Goal: Task Accomplishment & Management: Complete application form

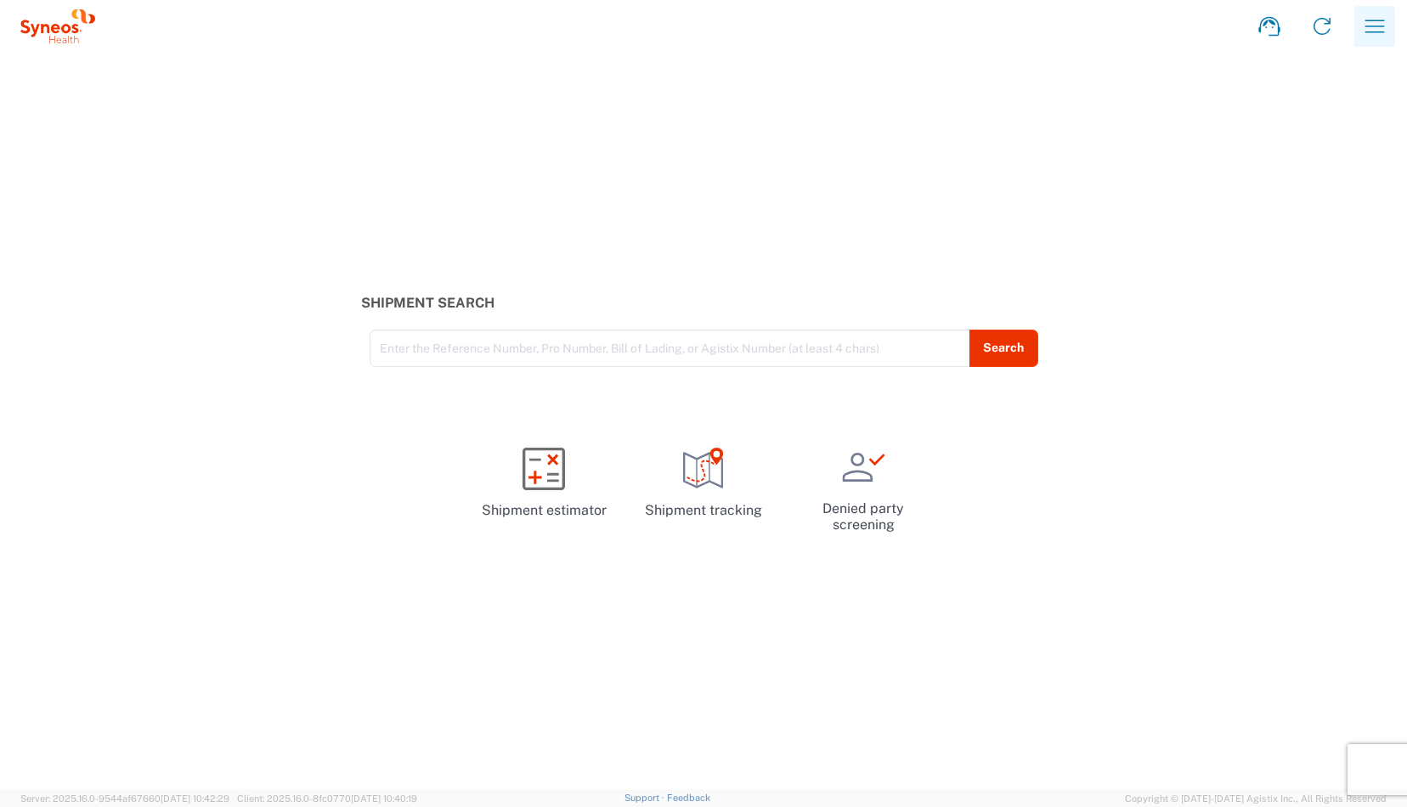
click at [1377, 31] on icon "button" at bounding box center [1374, 26] width 27 height 27
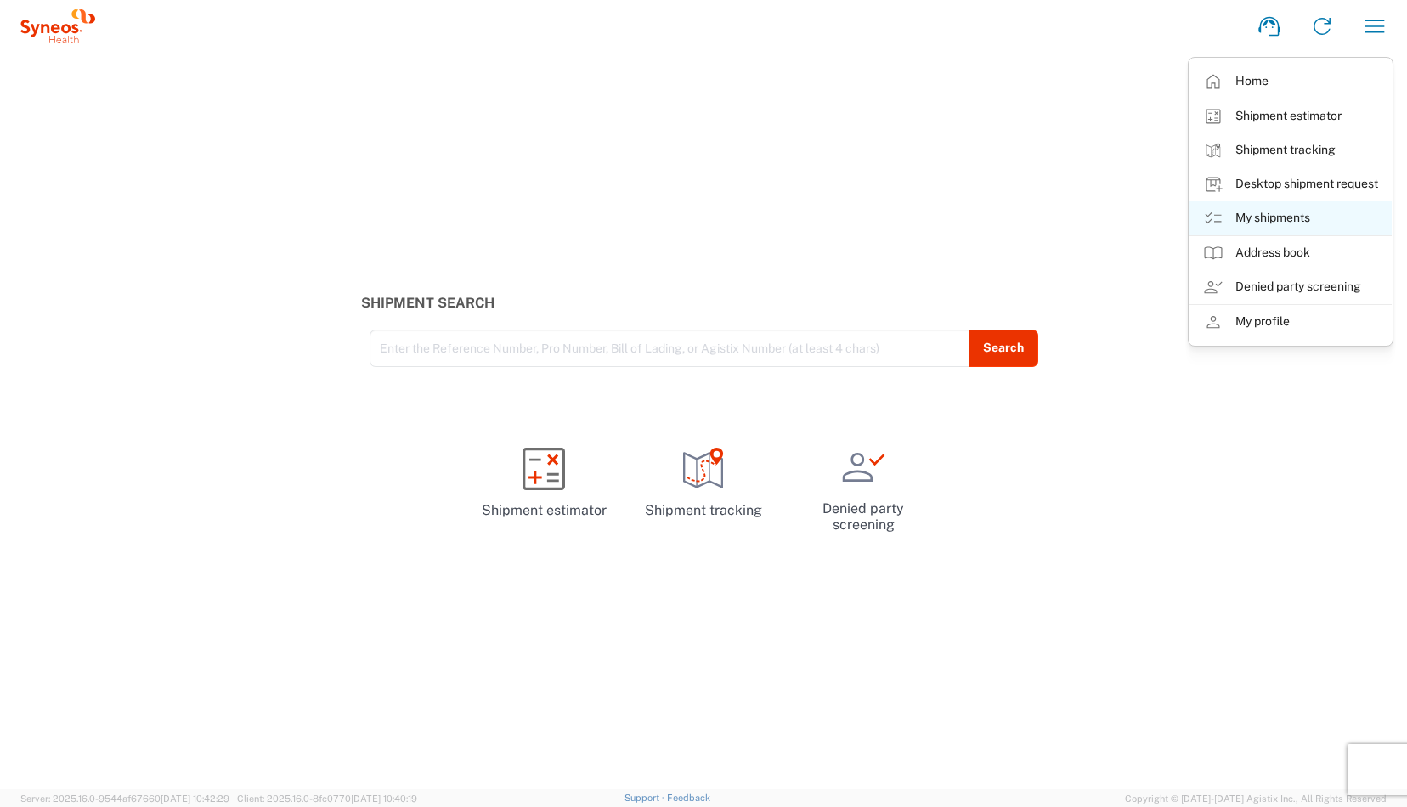
click at [1282, 214] on link "My shipments" at bounding box center [1291, 218] width 202 height 34
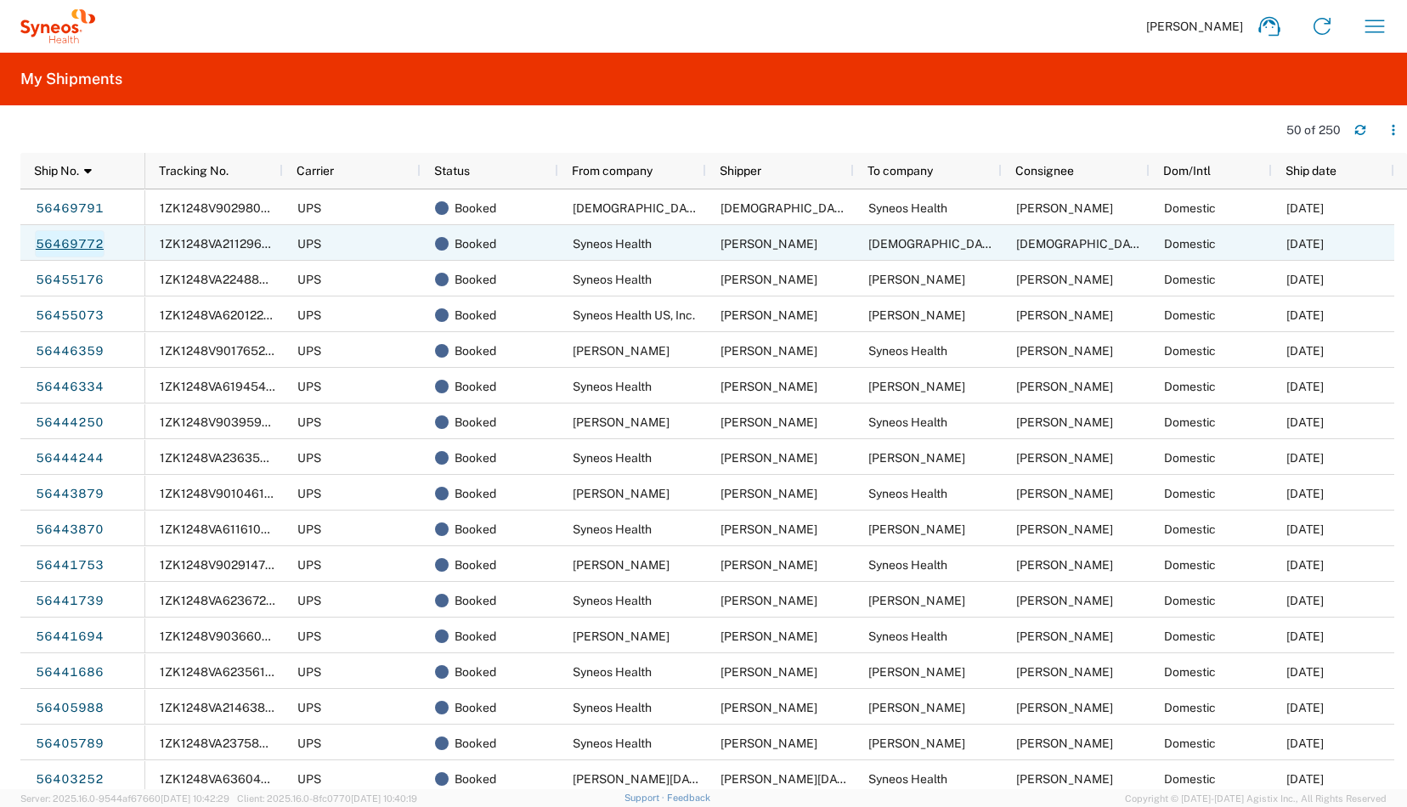
click at [90, 242] on link "56469772" at bounding box center [70, 243] width 70 height 27
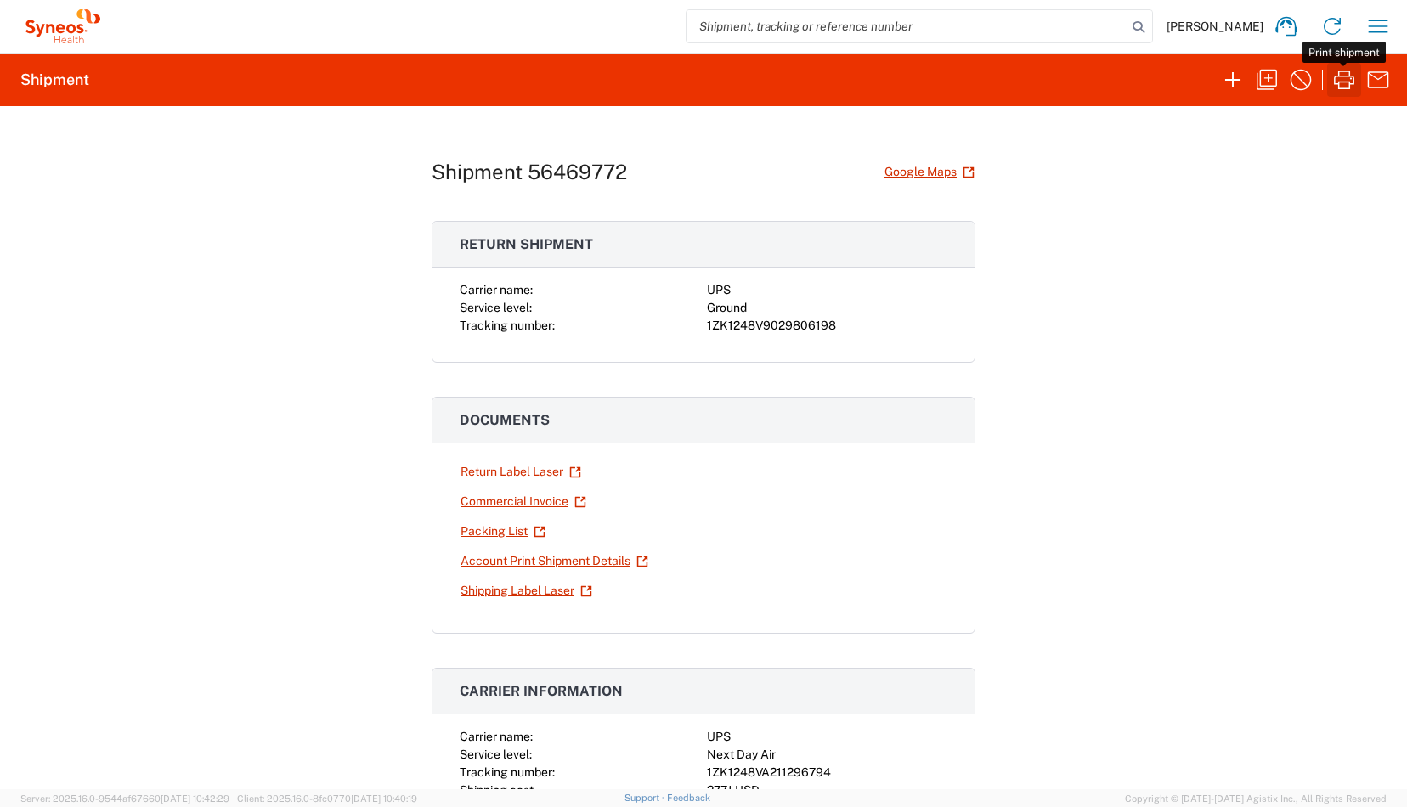
click at [1333, 84] on icon "button" at bounding box center [1344, 79] width 27 height 27
click at [1382, 26] on icon "button" at bounding box center [1379, 26] width 20 height 13
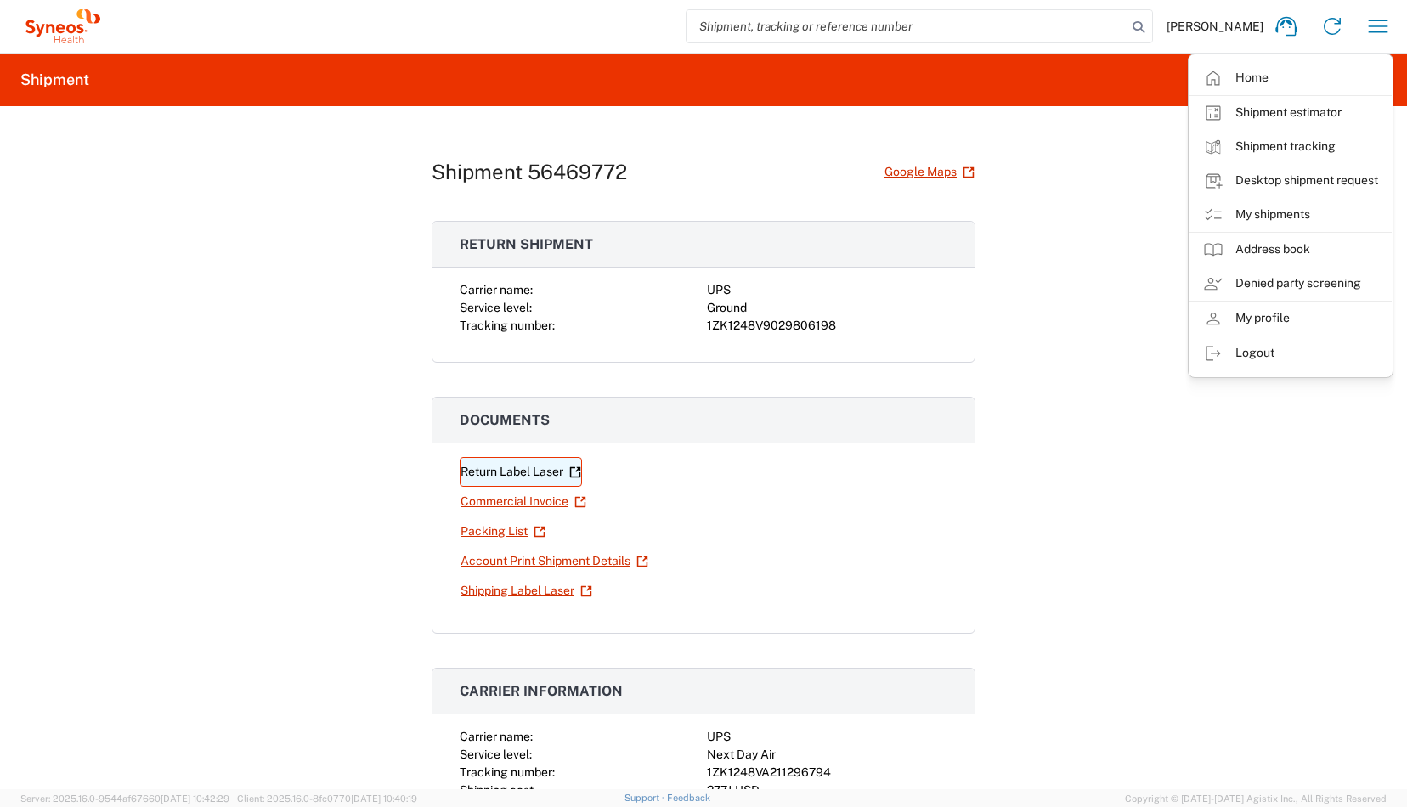
click at [523, 473] on link "Return Label Laser" at bounding box center [521, 472] width 122 height 30
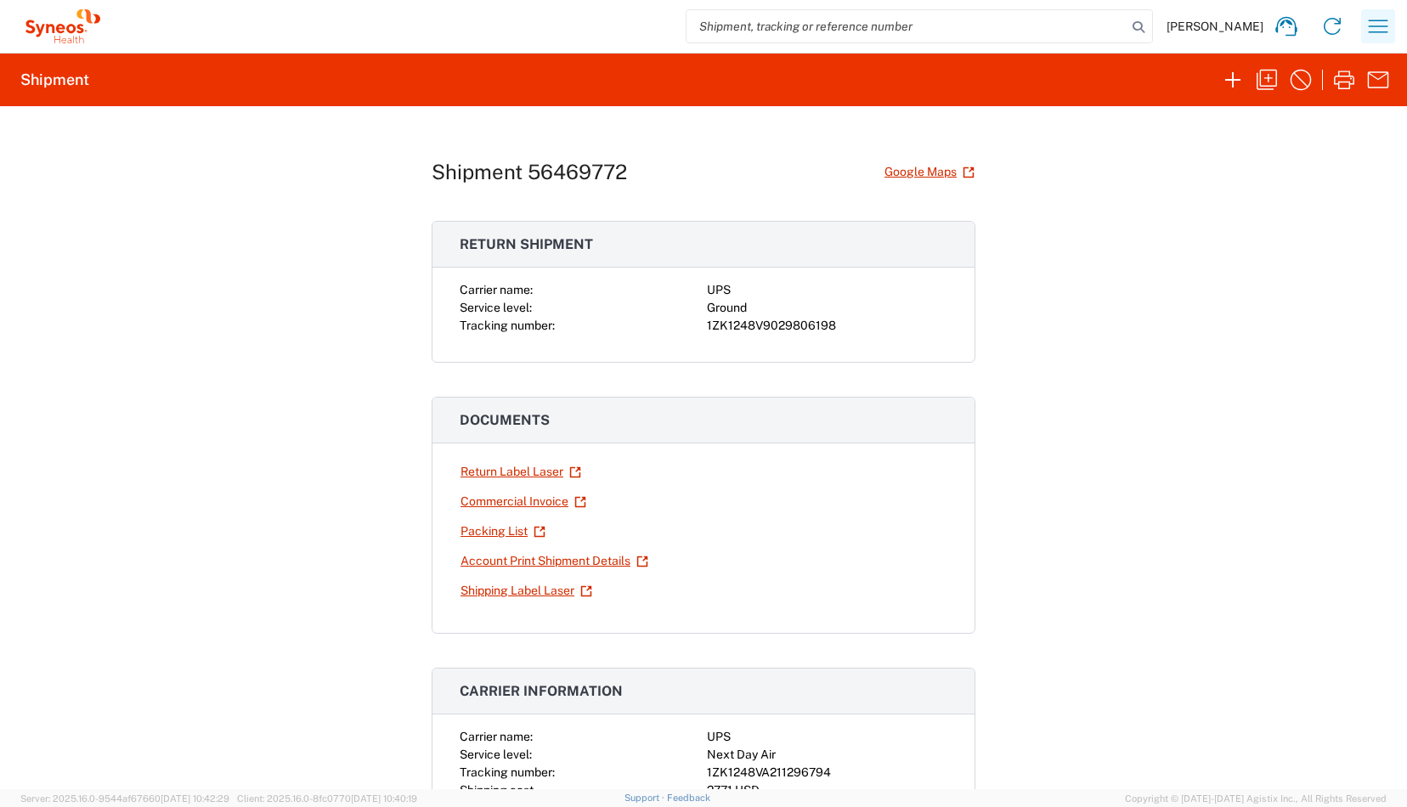
click at [1377, 21] on icon "button" at bounding box center [1378, 26] width 27 height 27
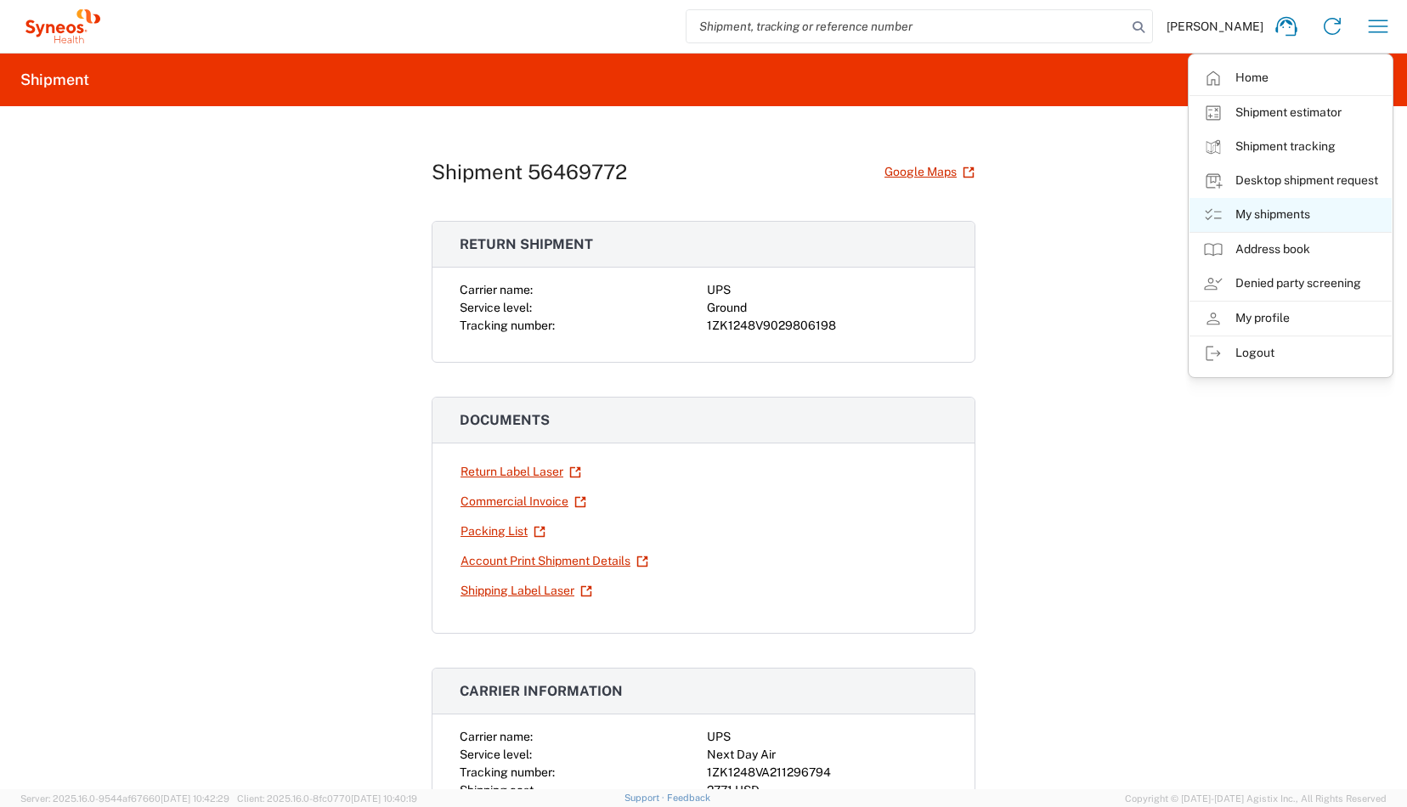
click at [1261, 216] on link "My shipments" at bounding box center [1291, 215] width 202 height 34
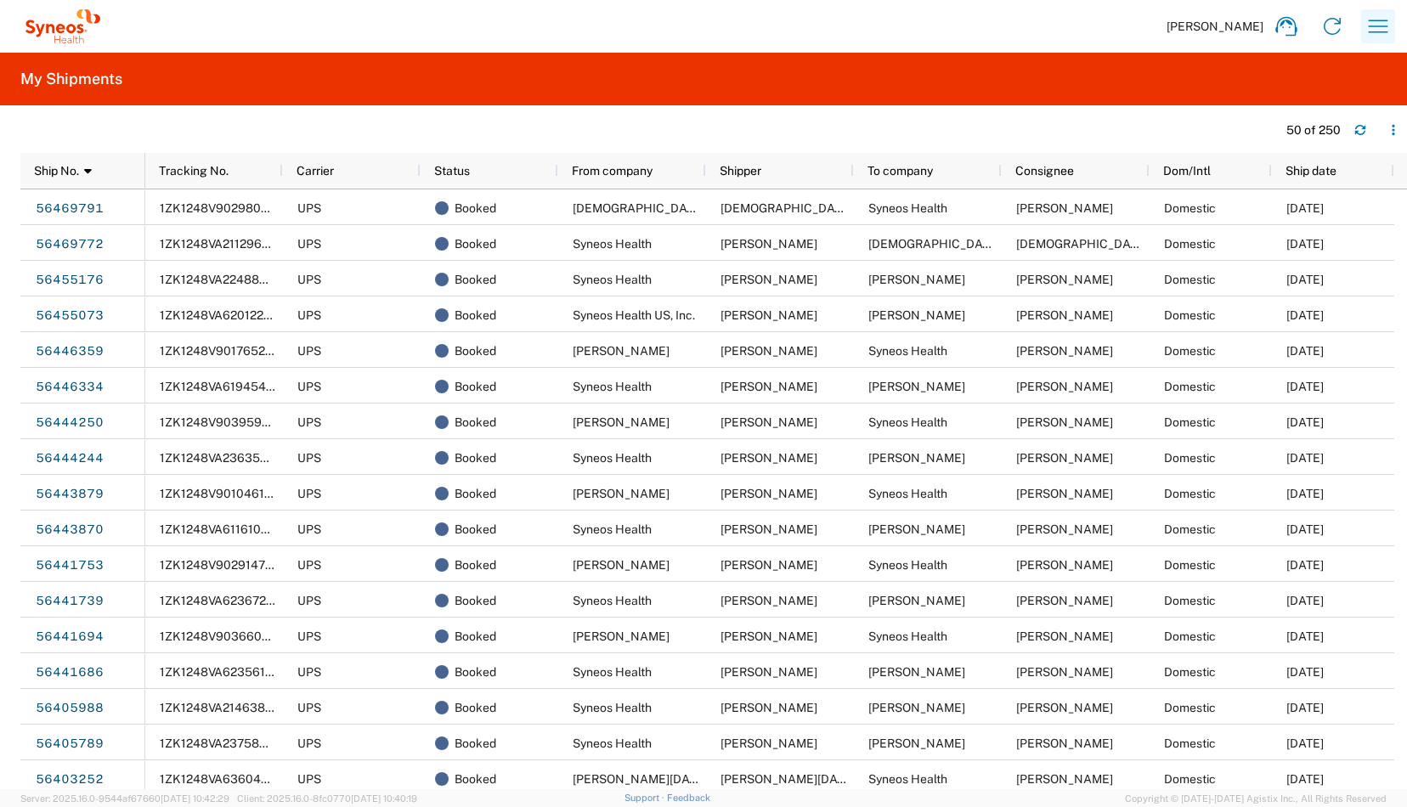
click at [1377, 30] on icon "button" at bounding box center [1378, 26] width 27 height 27
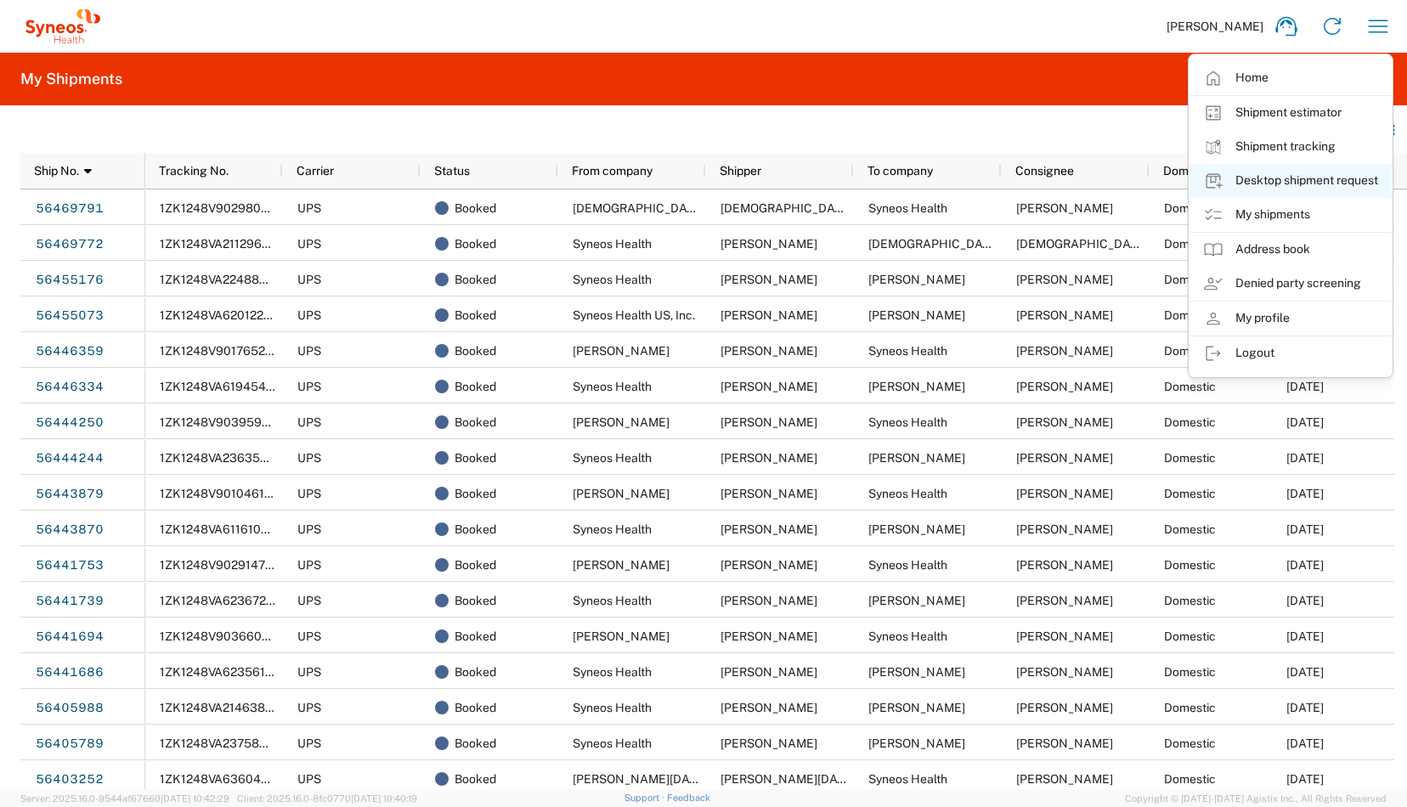
click at [1271, 180] on link "Desktop shipment request" at bounding box center [1291, 181] width 202 height 34
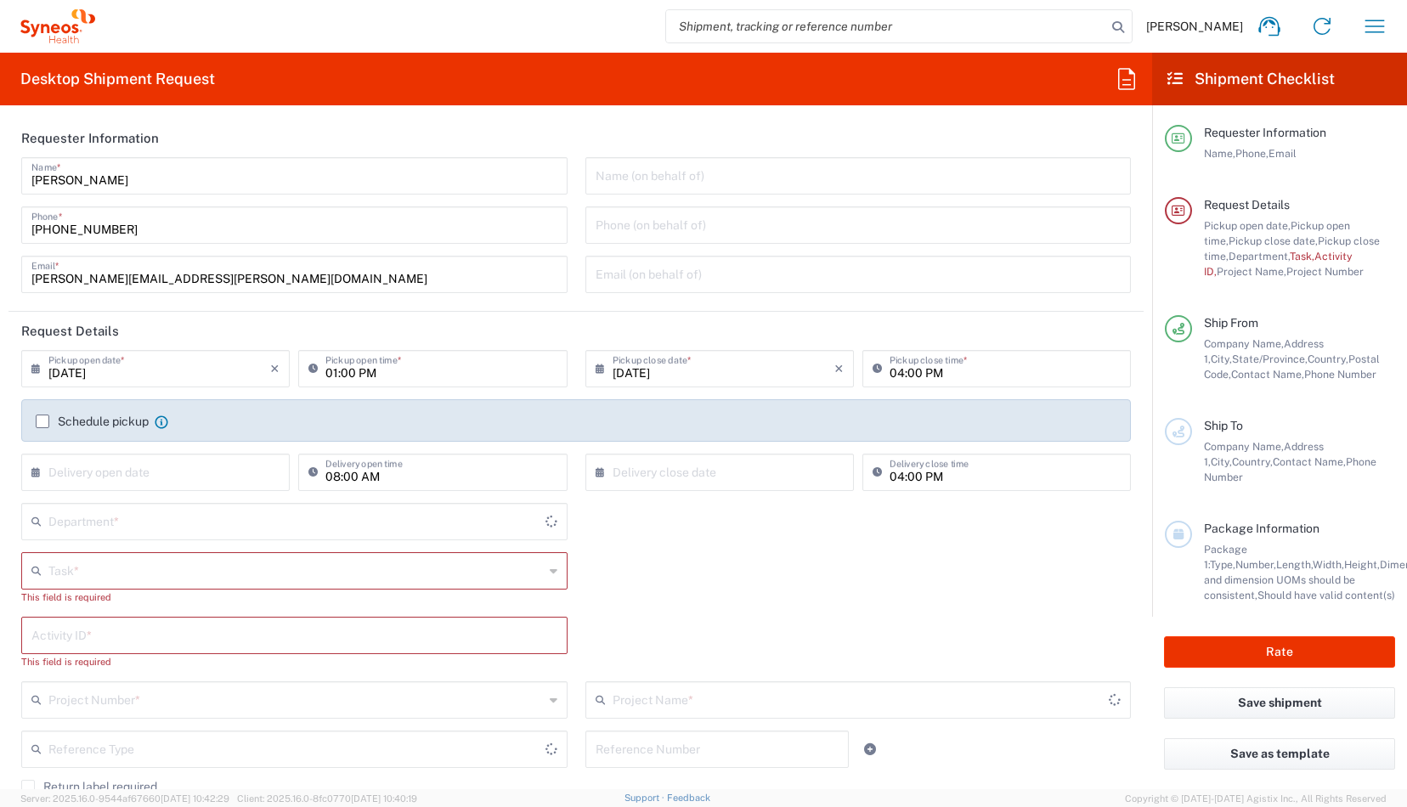
type input "[US_STATE]"
type input "4510"
type input "[GEOGRAPHIC_DATA]"
type input "Syneos Health, LLC-[GEOGRAPHIC_DATA] [GEOGRAPHIC_DATA] [GEOGRAPHIC_DATA]"
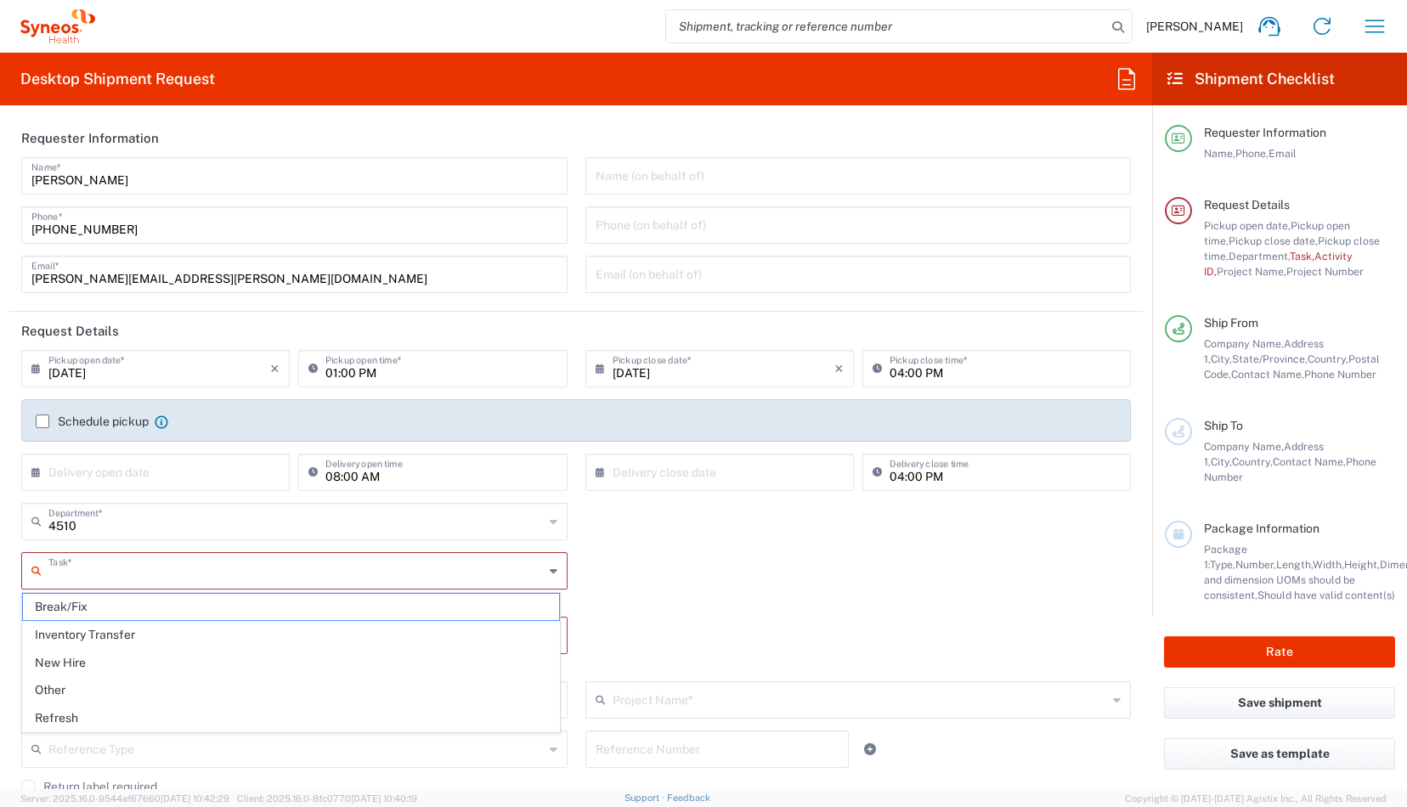
click at [403, 571] on input "text" at bounding box center [295, 570] width 495 height 30
click at [263, 611] on span "Break/Fix" at bounding box center [291, 607] width 536 height 26
type input "Break/Fix"
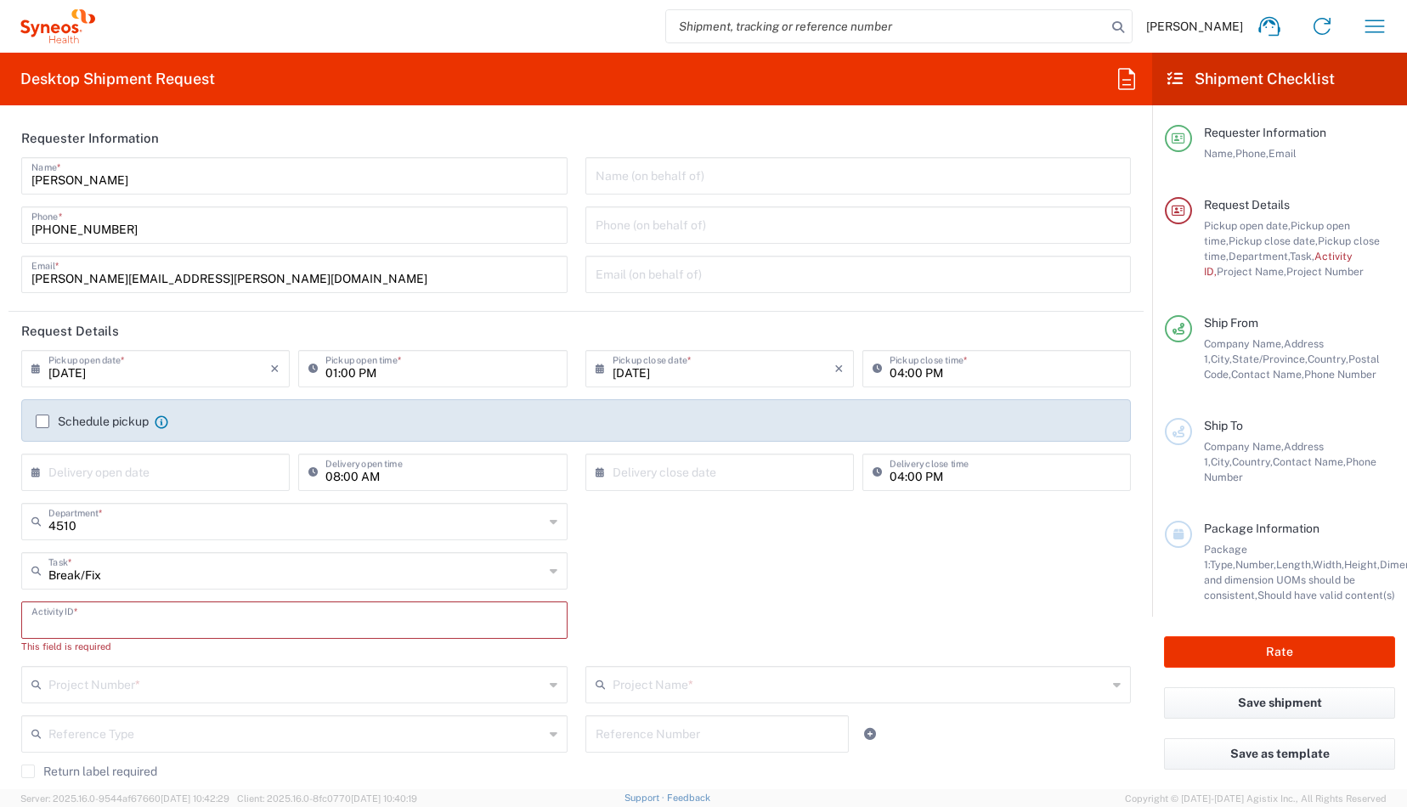
click at [184, 619] on input "text" at bounding box center [294, 619] width 526 height 30
type input "INC2626471"
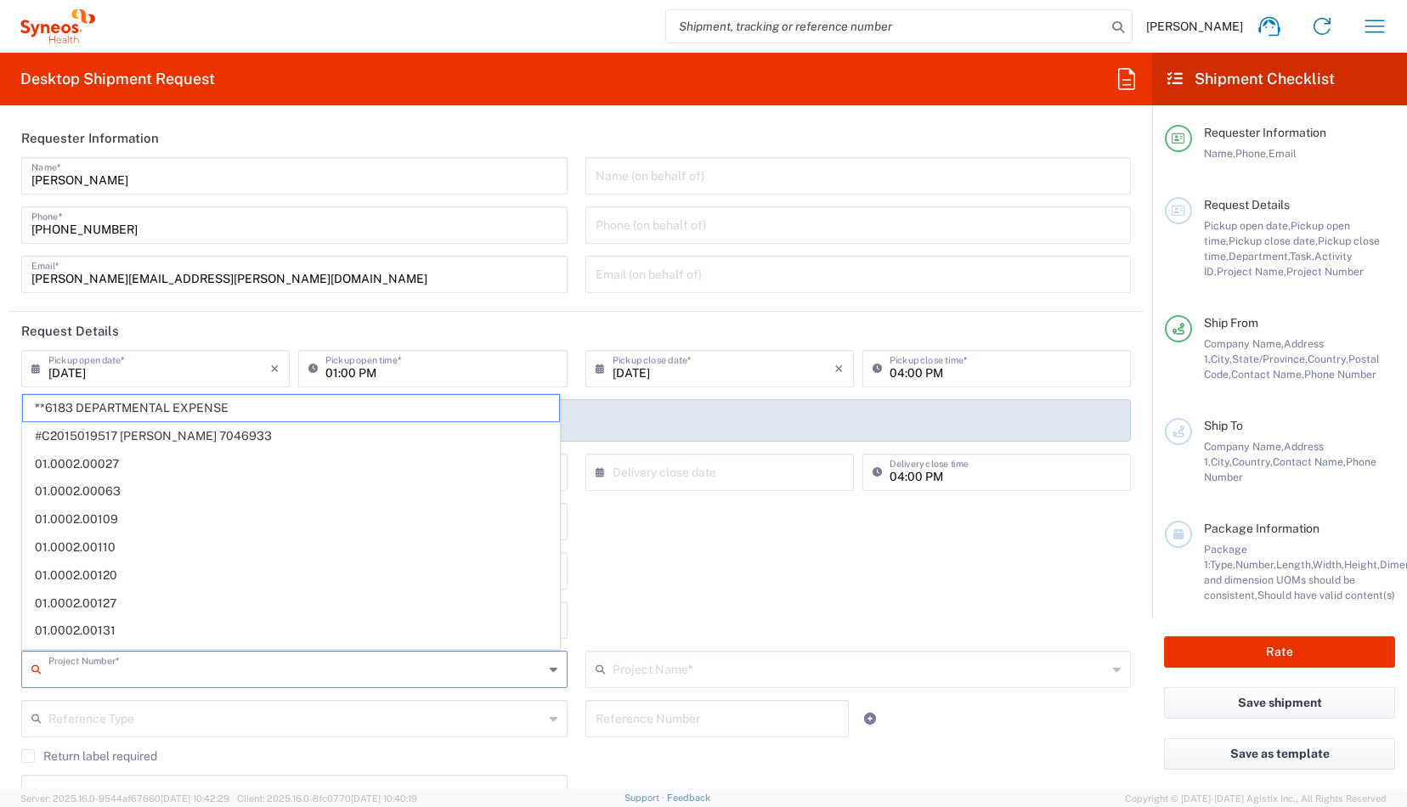
click at [185, 666] on input "text" at bounding box center [295, 669] width 495 height 30
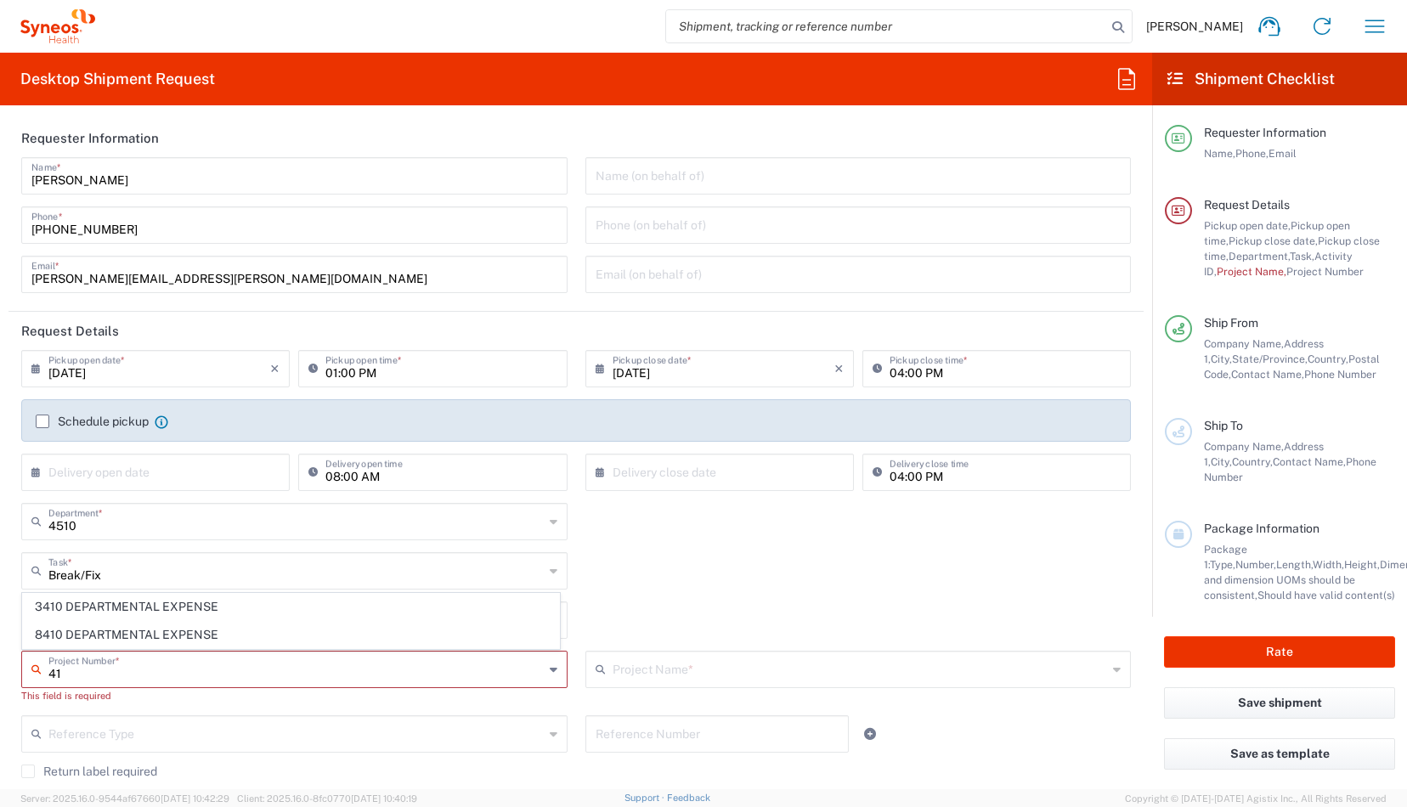
type input "4"
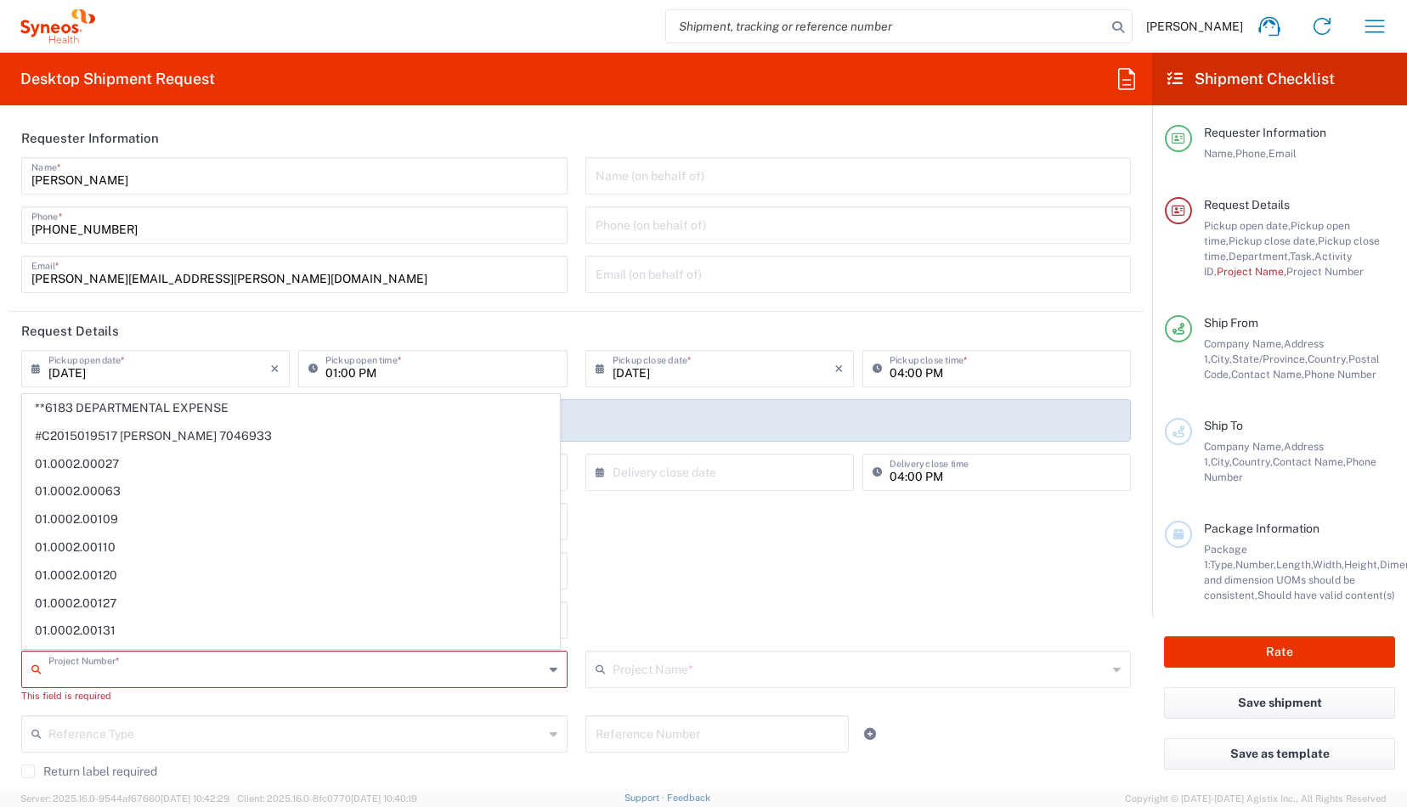
type input "5"
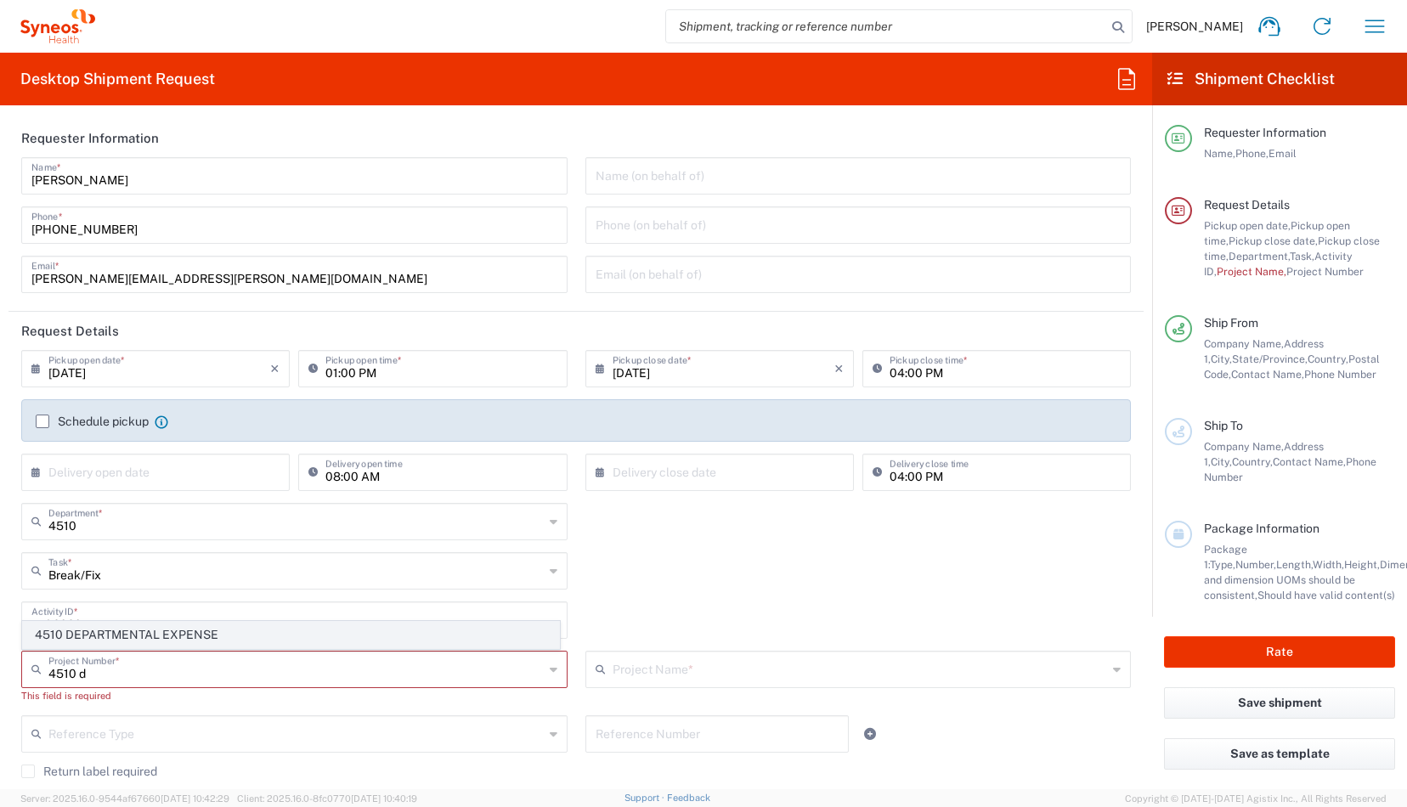
click at [199, 637] on span "4510 DEPARTMENTAL EXPENSE" at bounding box center [291, 635] width 536 height 26
type input "4510 DEPARTMENTAL EXPENSE"
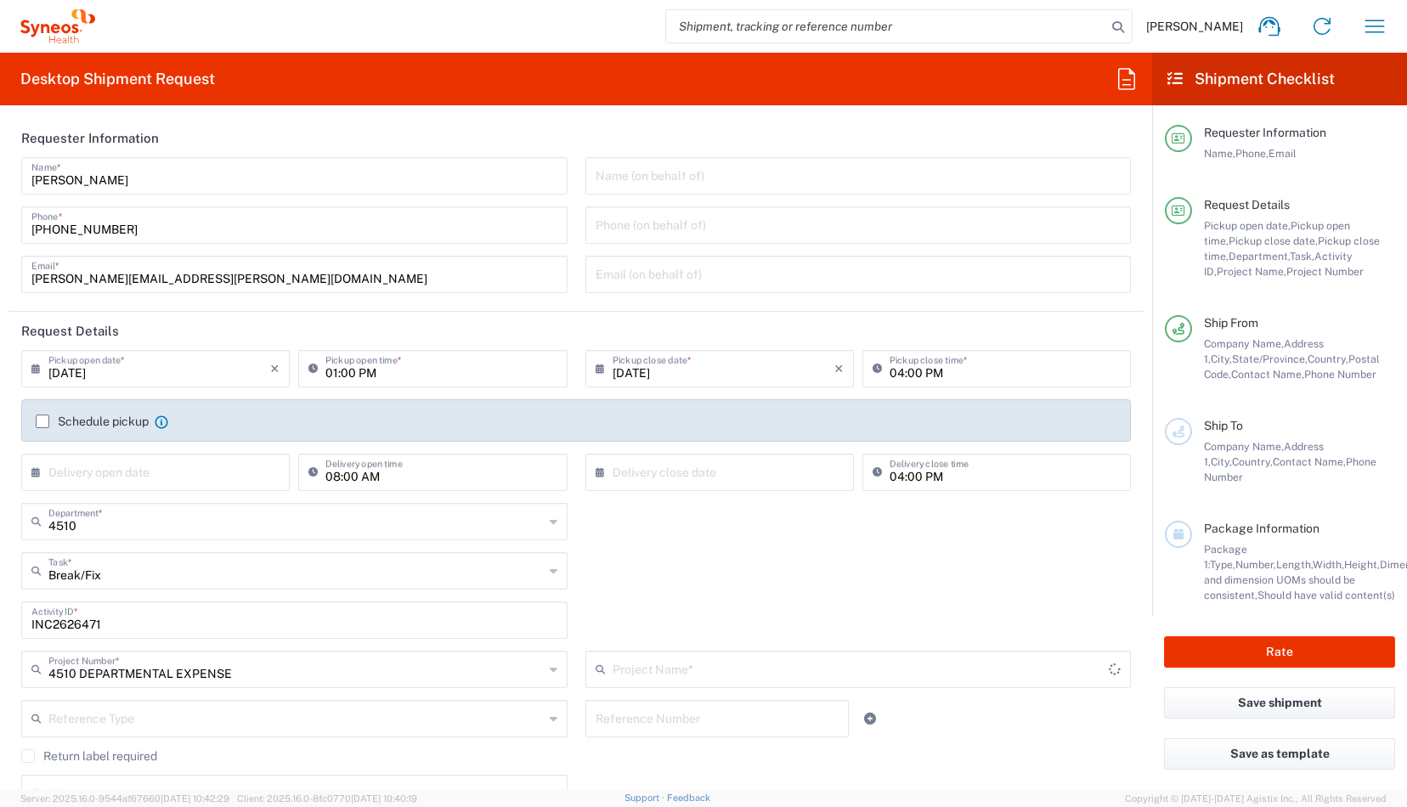
type input "4510 DEPARTMENTAL EXPENSE"
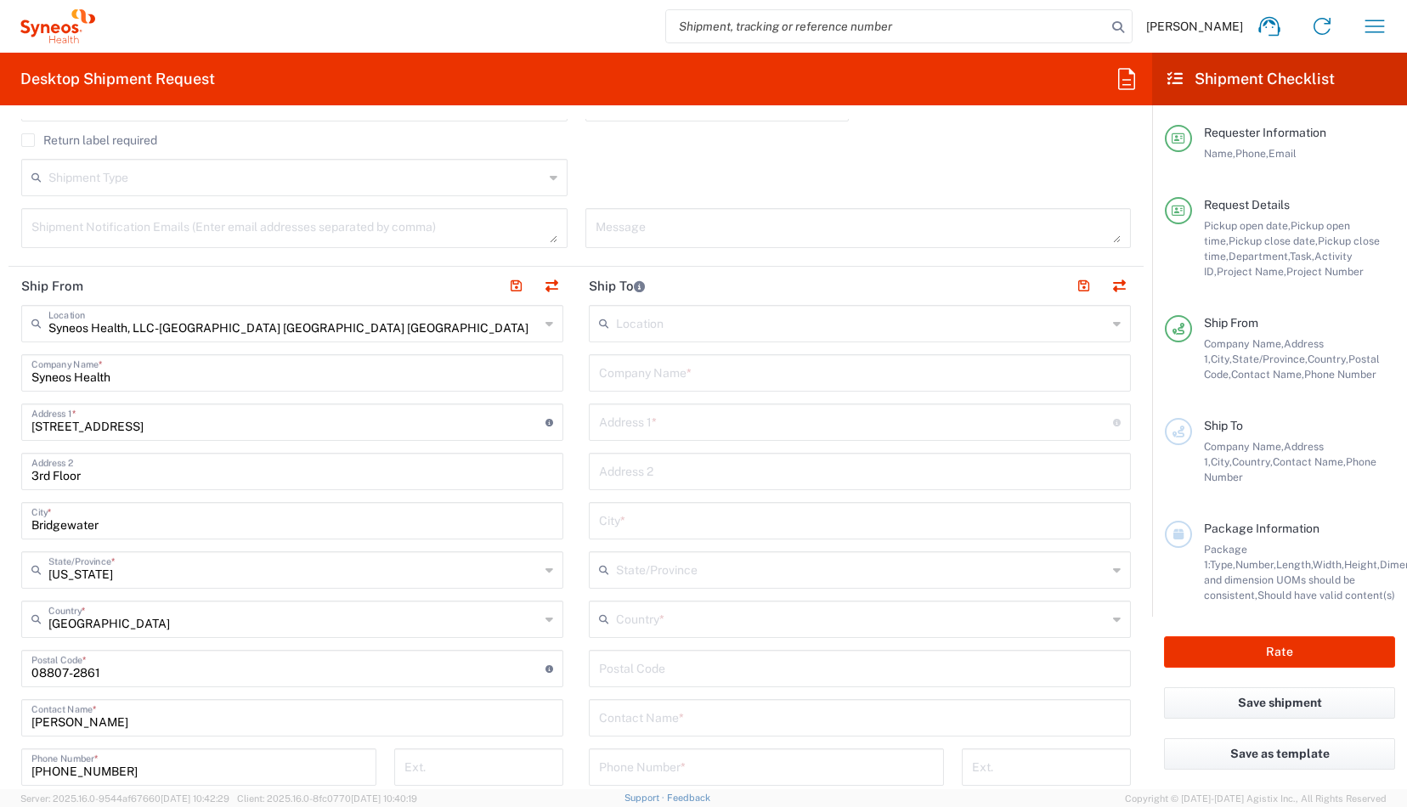
scroll to position [619, 0]
click at [688, 365] on input "text" at bounding box center [860, 369] width 522 height 30
type input "[PERSON_NAME]"
click at [690, 716] on input "text" at bounding box center [860, 714] width 522 height 30
type input "[PERSON_NAME]"
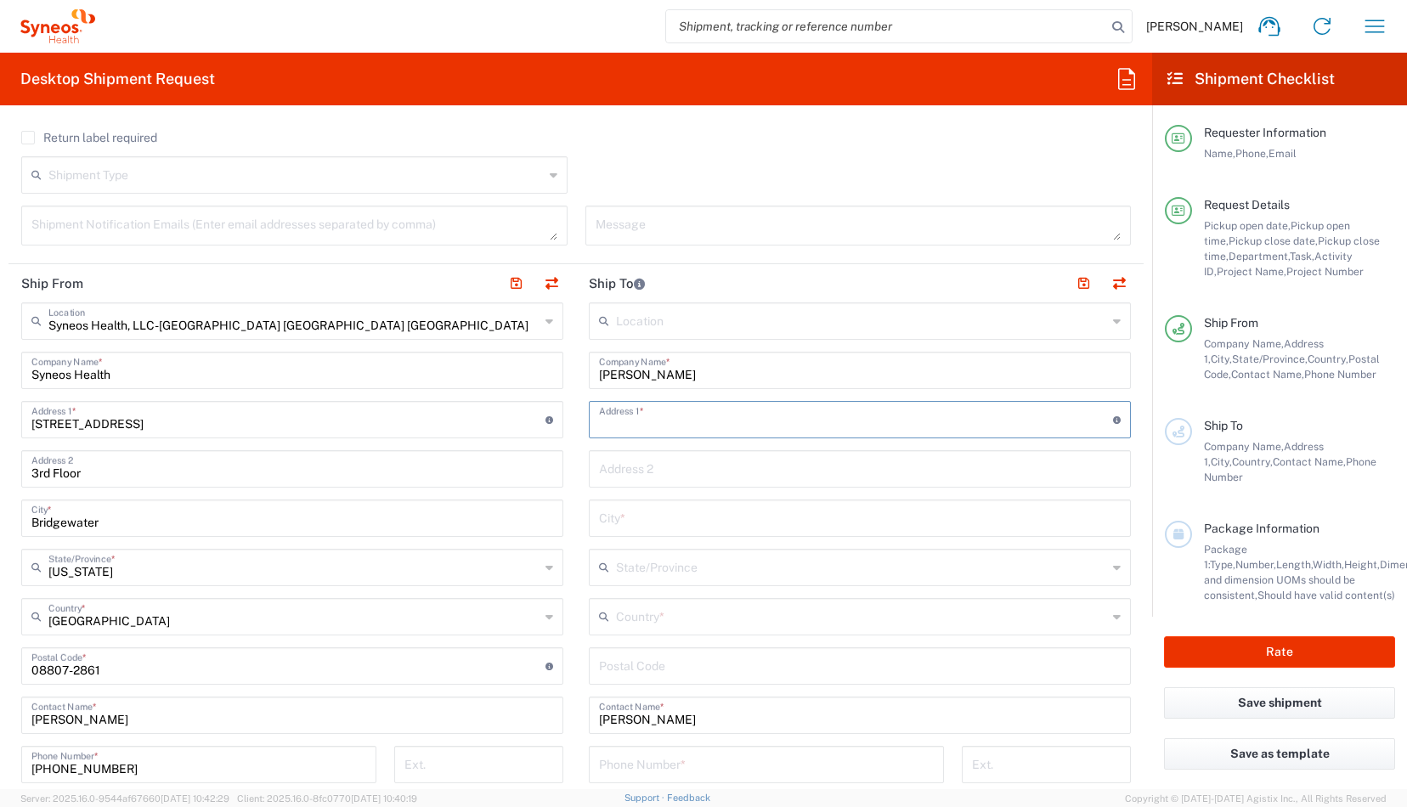
click at [727, 429] on input "text" at bounding box center [856, 419] width 514 height 30
type input "[STREET_ADDRESS]"
click at [683, 516] on input "text" at bounding box center [860, 517] width 522 height 30
type input "Fuquary-Varina"
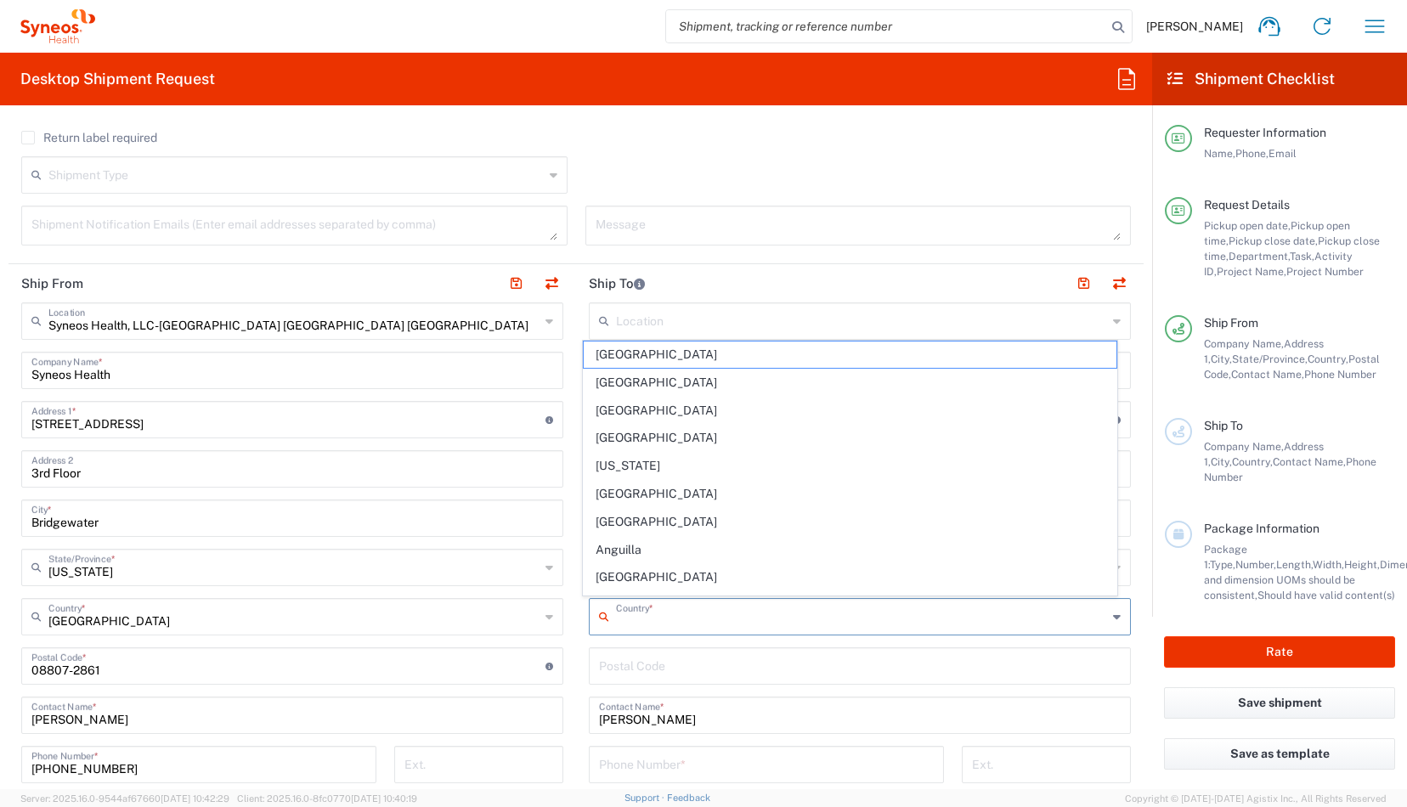
click at [648, 609] on input "text" at bounding box center [861, 616] width 491 height 30
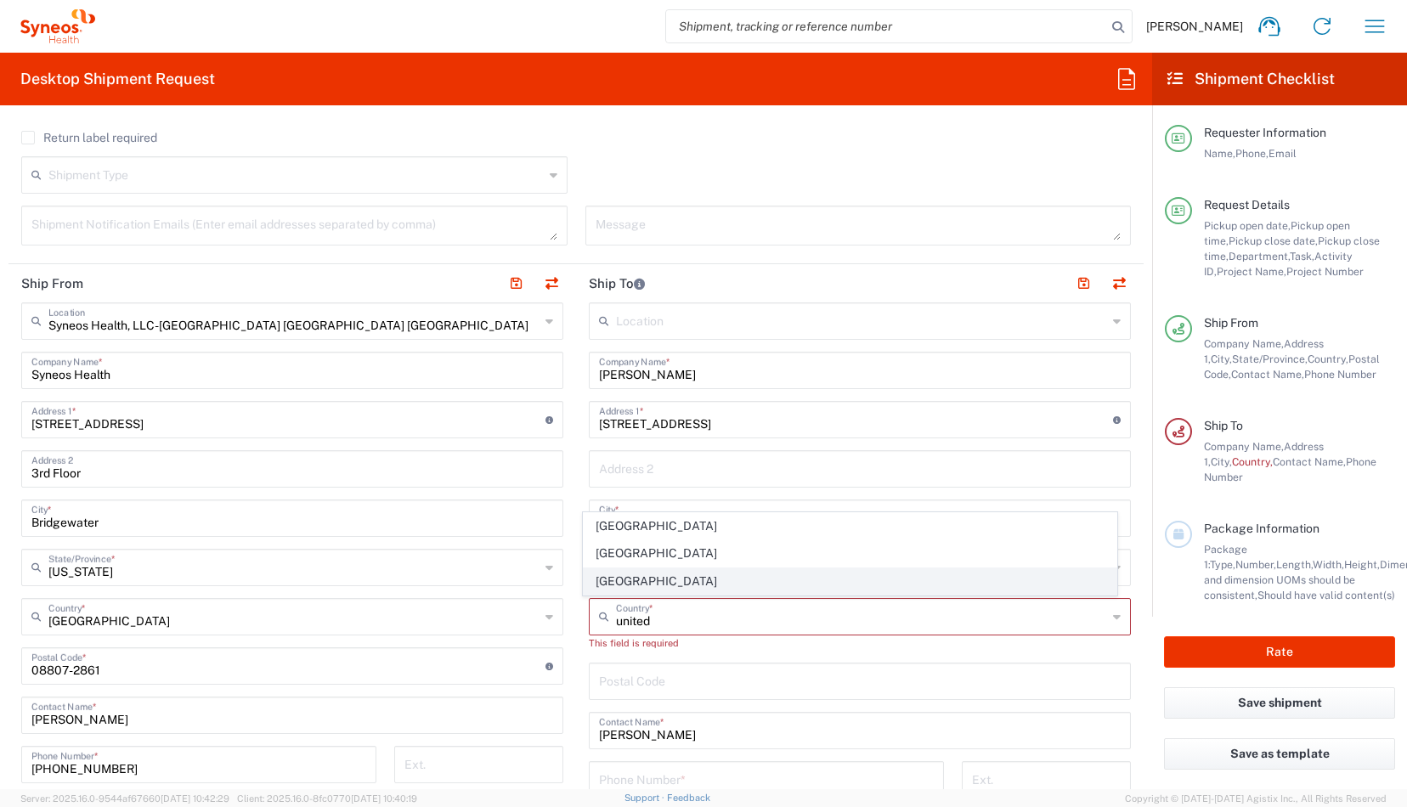
click at [614, 578] on span "[GEOGRAPHIC_DATA]" at bounding box center [850, 582] width 532 height 26
type input "[GEOGRAPHIC_DATA]"
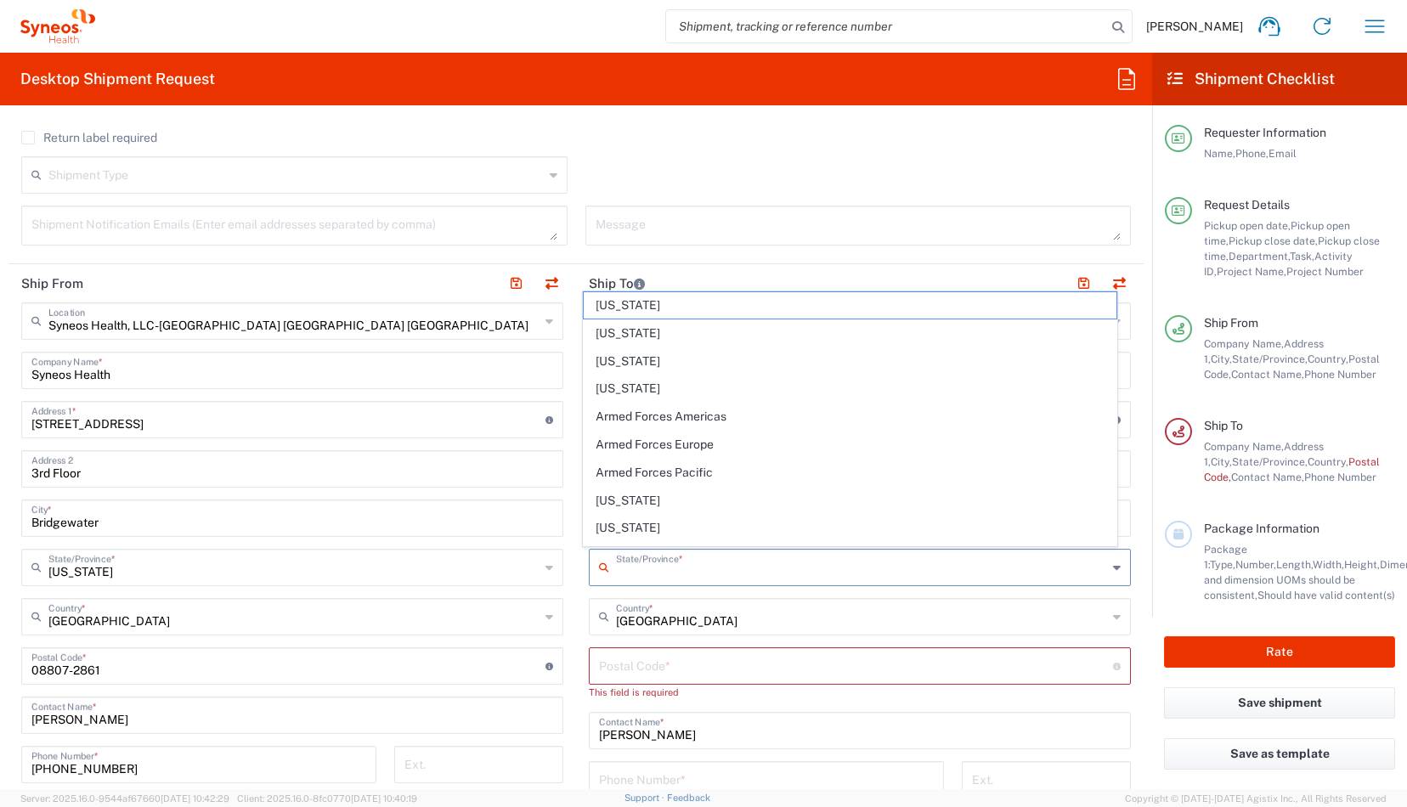
click at [668, 565] on input "text" at bounding box center [861, 567] width 491 height 30
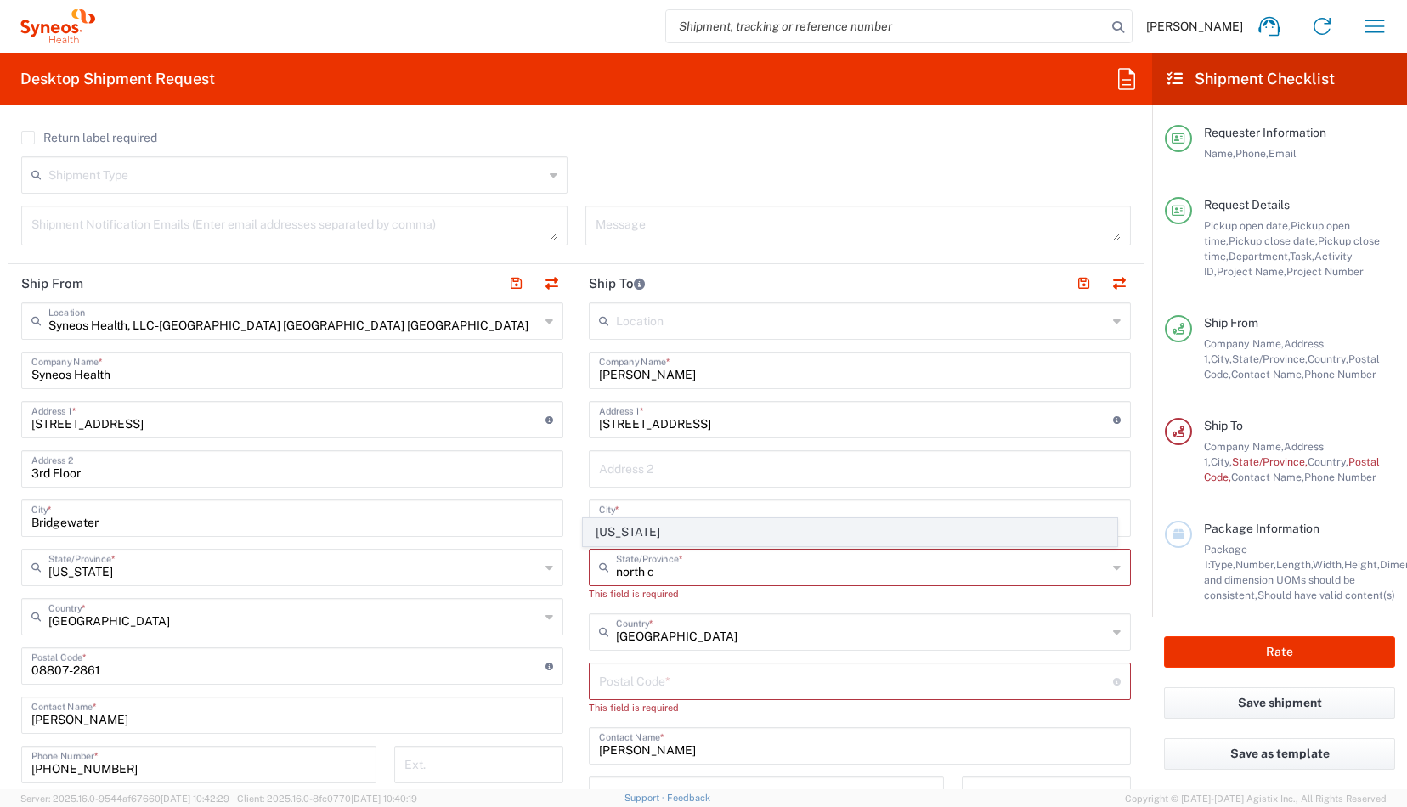
click at [622, 530] on span "[US_STATE]" at bounding box center [850, 532] width 532 height 26
type input "[US_STATE]"
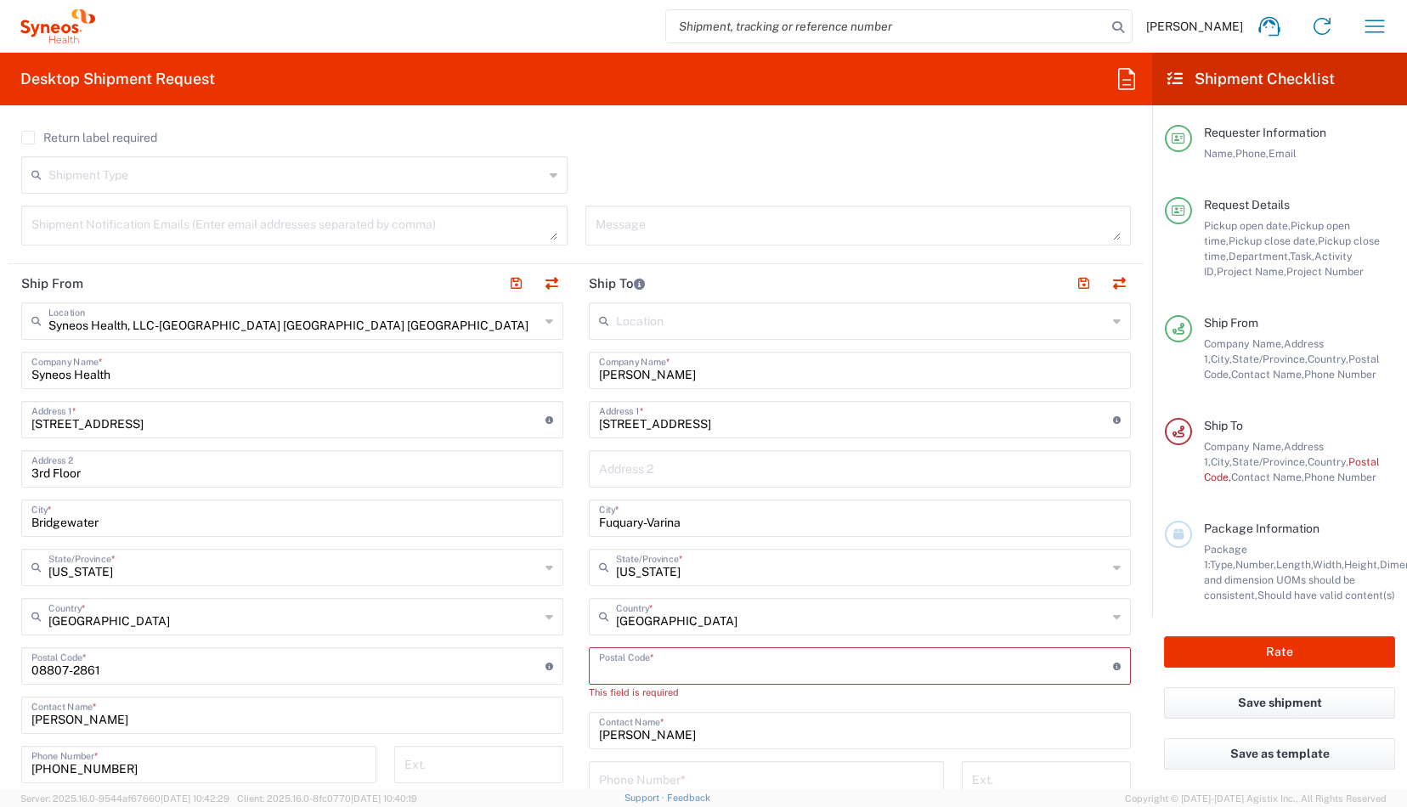
click at [681, 663] on input "undefined" at bounding box center [856, 665] width 514 height 30
type input "27526"
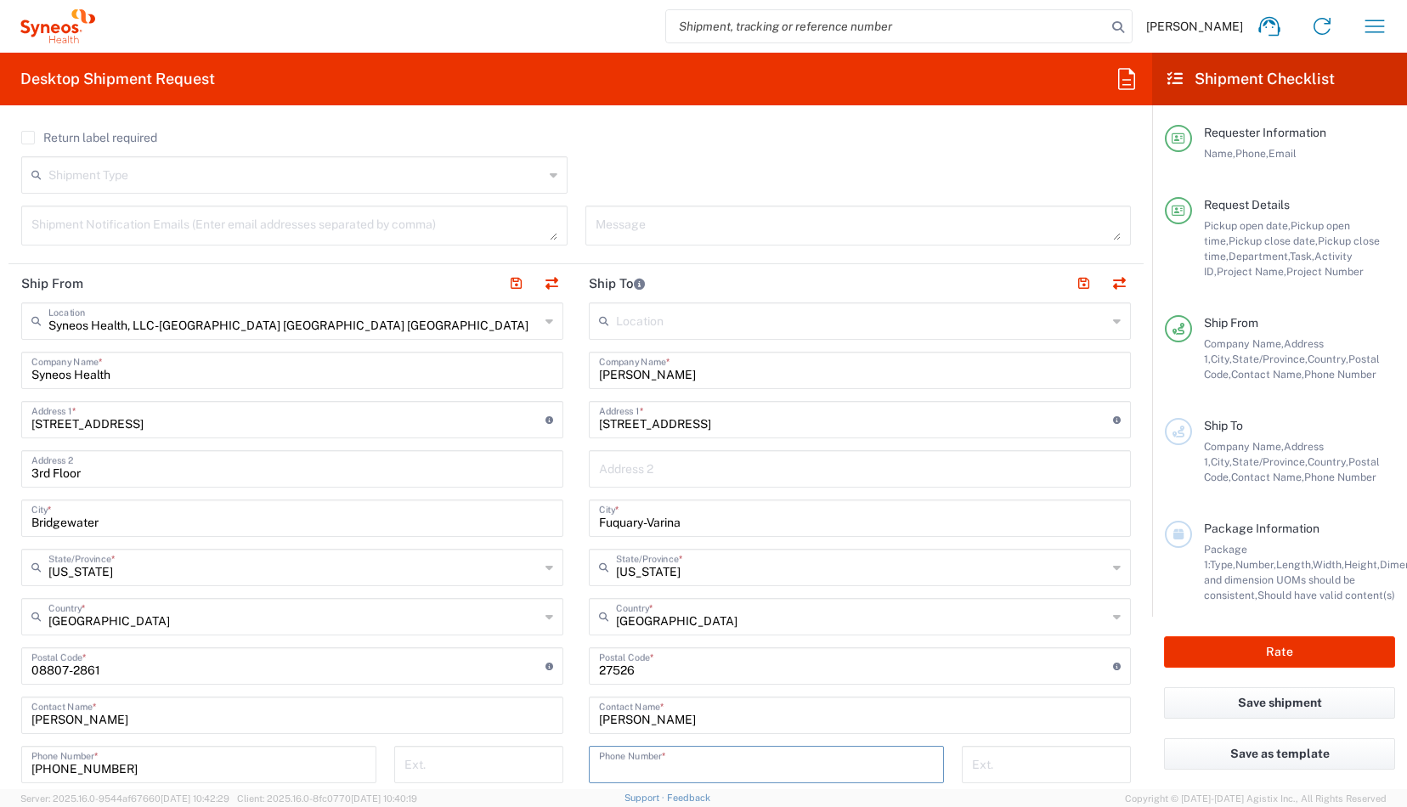
click at [713, 768] on input "tel" at bounding box center [766, 764] width 335 height 30
type input "7"
drag, startPoint x: 235, startPoint y: 772, endPoint x: 14, endPoint y: 757, distance: 221.4
click at [14, 757] on div "[PHONE_NUMBER] Phone Number *" at bounding box center [199, 770] width 373 height 49
click at [634, 764] on input "tel" at bounding box center [766, 764] width 335 height 30
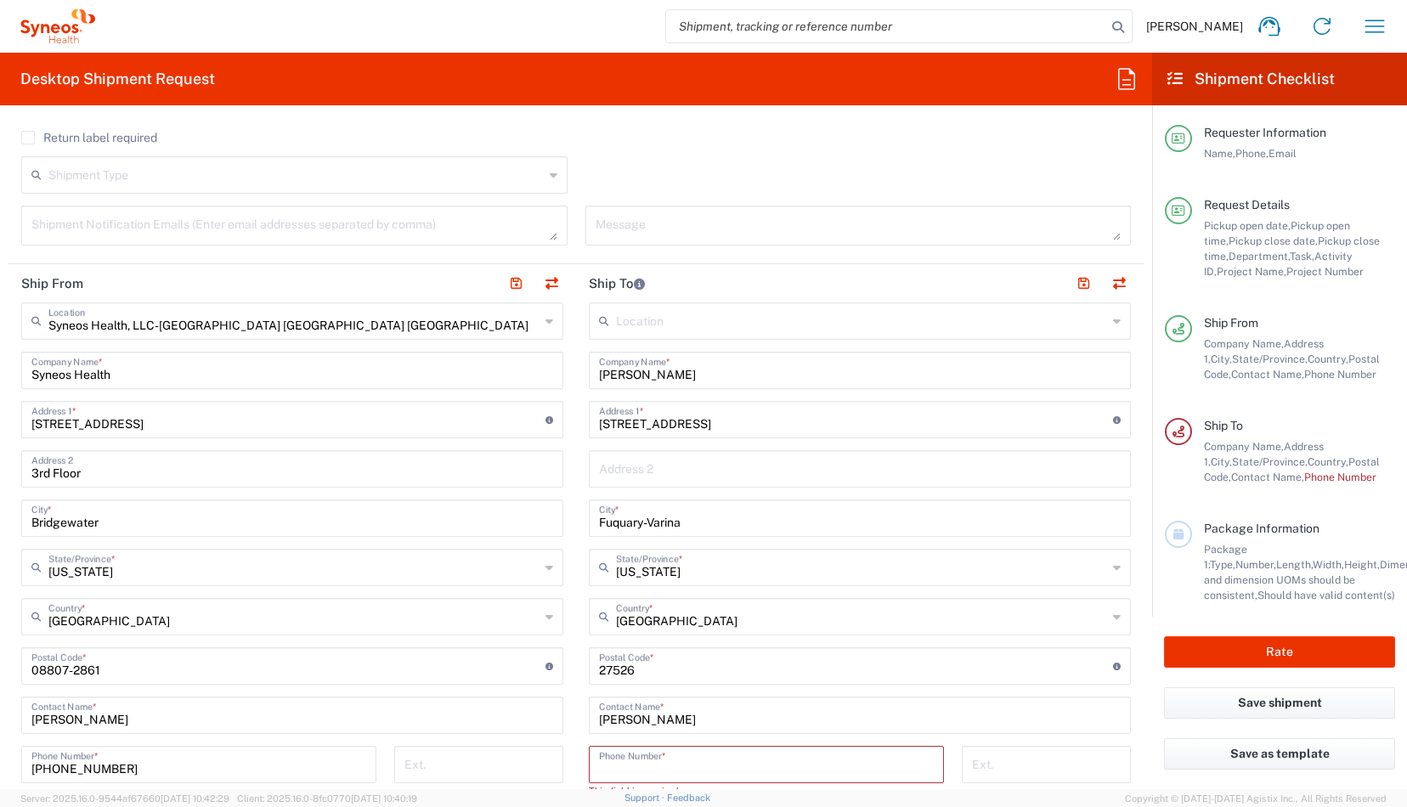
paste input "[PHONE_NUMBER]"
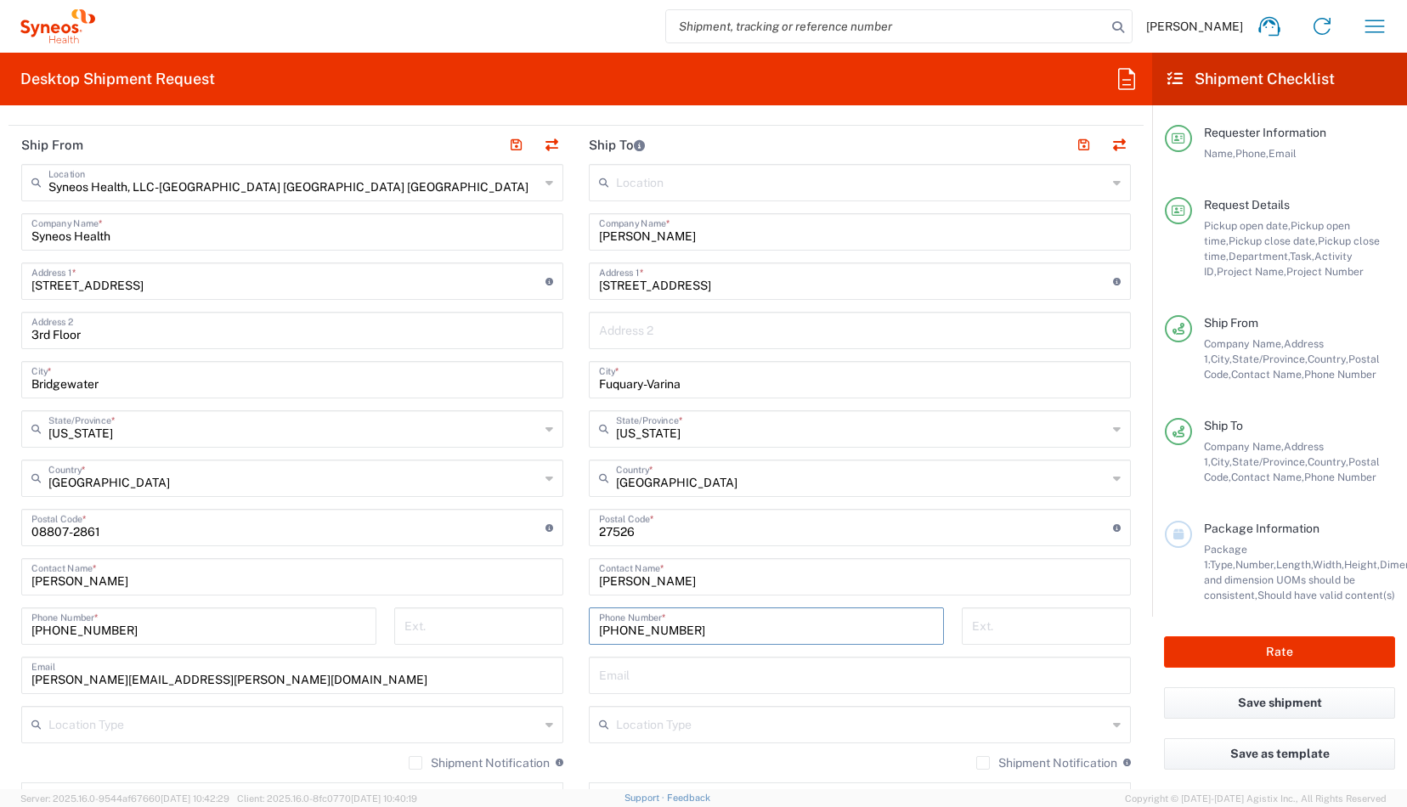
scroll to position [777, 0]
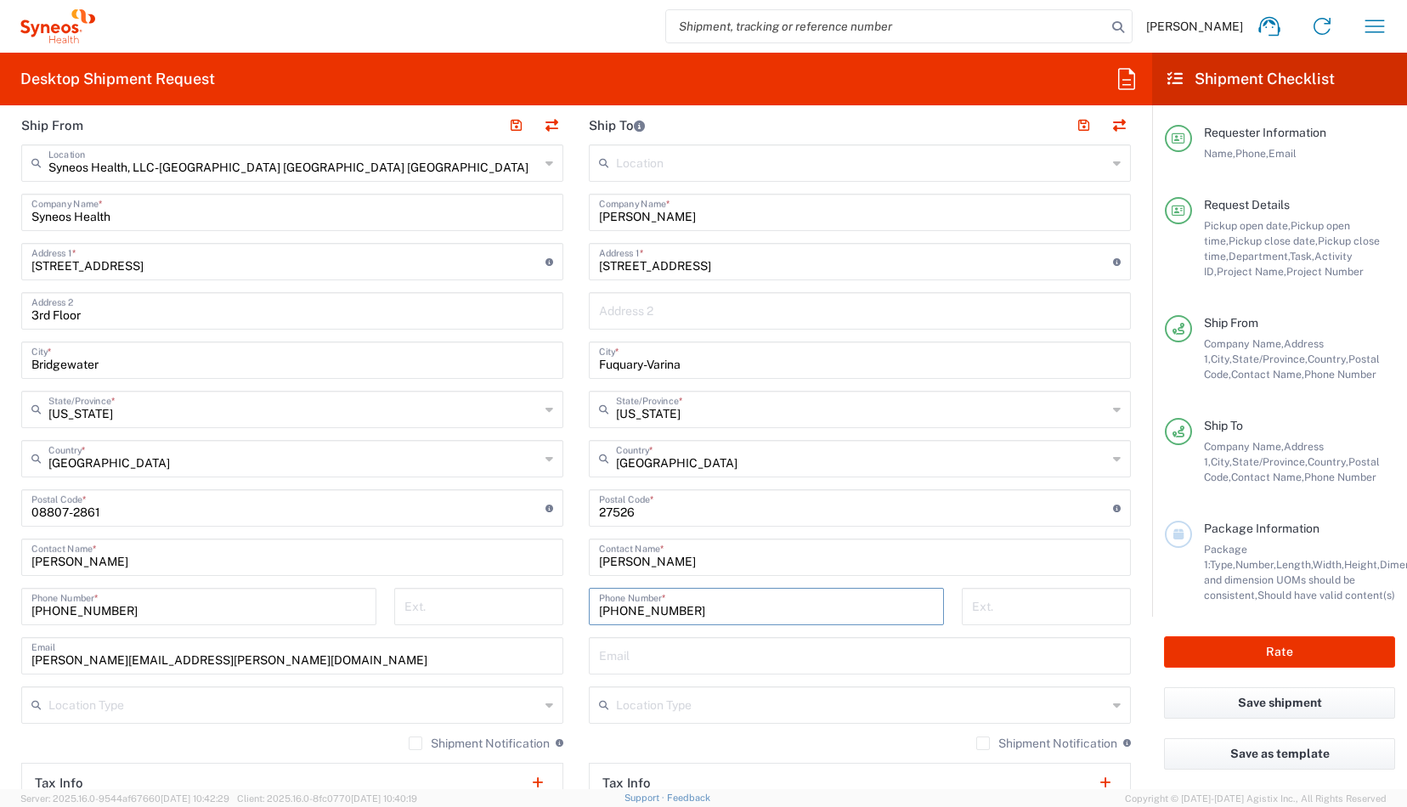
type input "[PHONE_NUMBER]"
click at [656, 667] on input "text" at bounding box center [860, 655] width 522 height 30
paste input "[PERSON_NAME][EMAIL_ADDRESS][DOMAIN_NAME]"
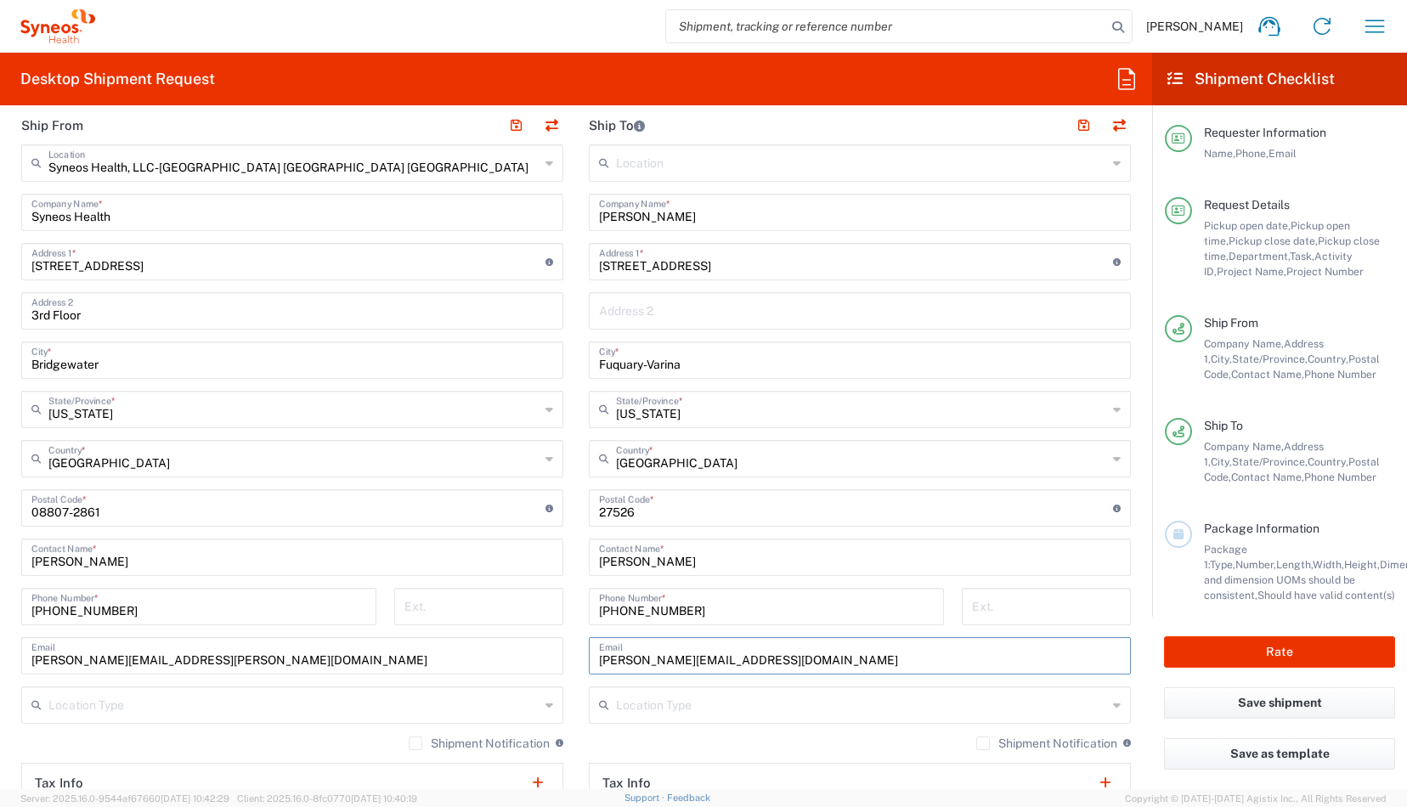
type input "[PERSON_NAME][EMAIL_ADDRESS][DOMAIN_NAME]"
click at [972, 750] on div "Shipment Notification If checked, a shipment notification email will be sent to…" at bounding box center [860, 749] width 542 height 27
click at [976, 744] on label "Shipment Notification" at bounding box center [1046, 744] width 141 height 14
click at [983, 744] on input "Shipment Notification" at bounding box center [983, 744] width 0 height 0
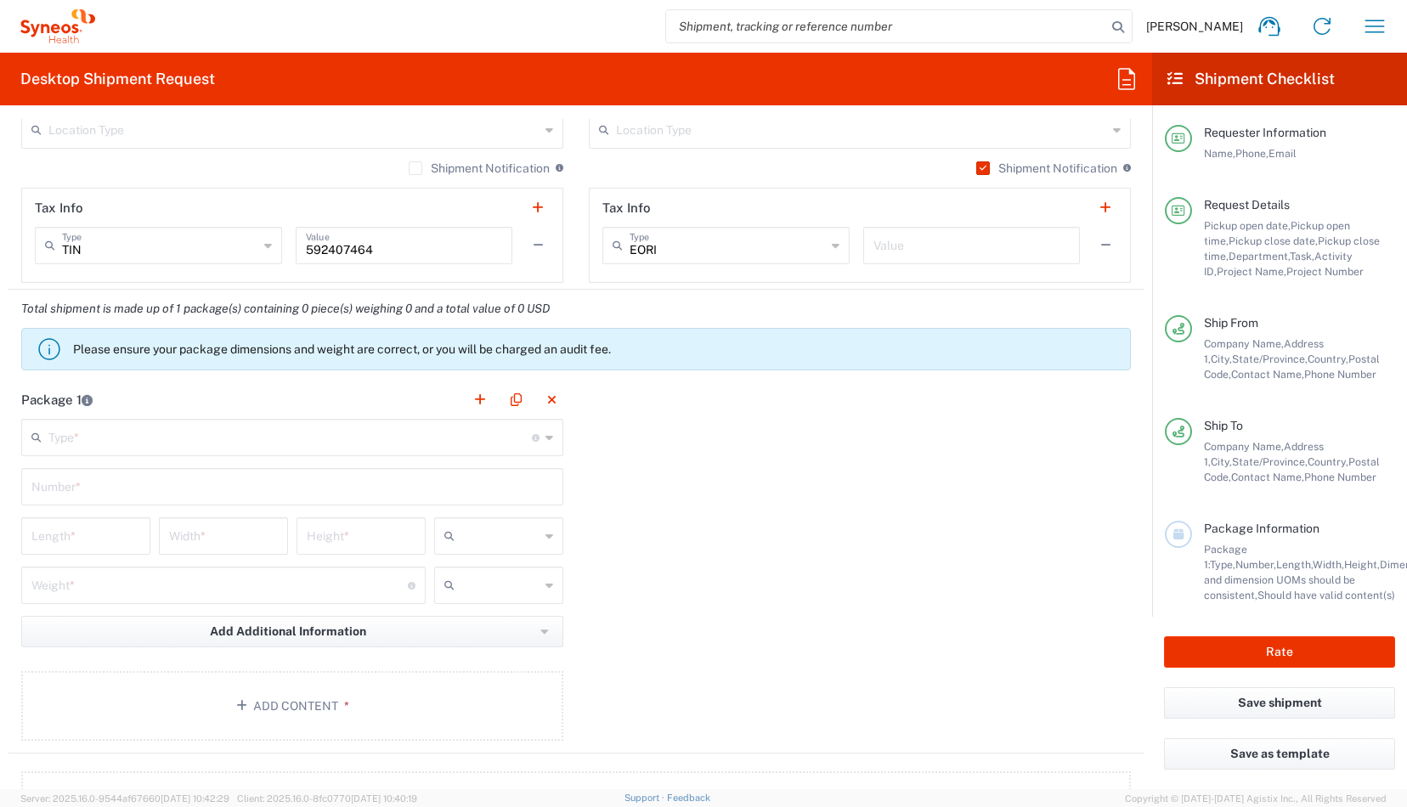
scroll to position [1353, 0]
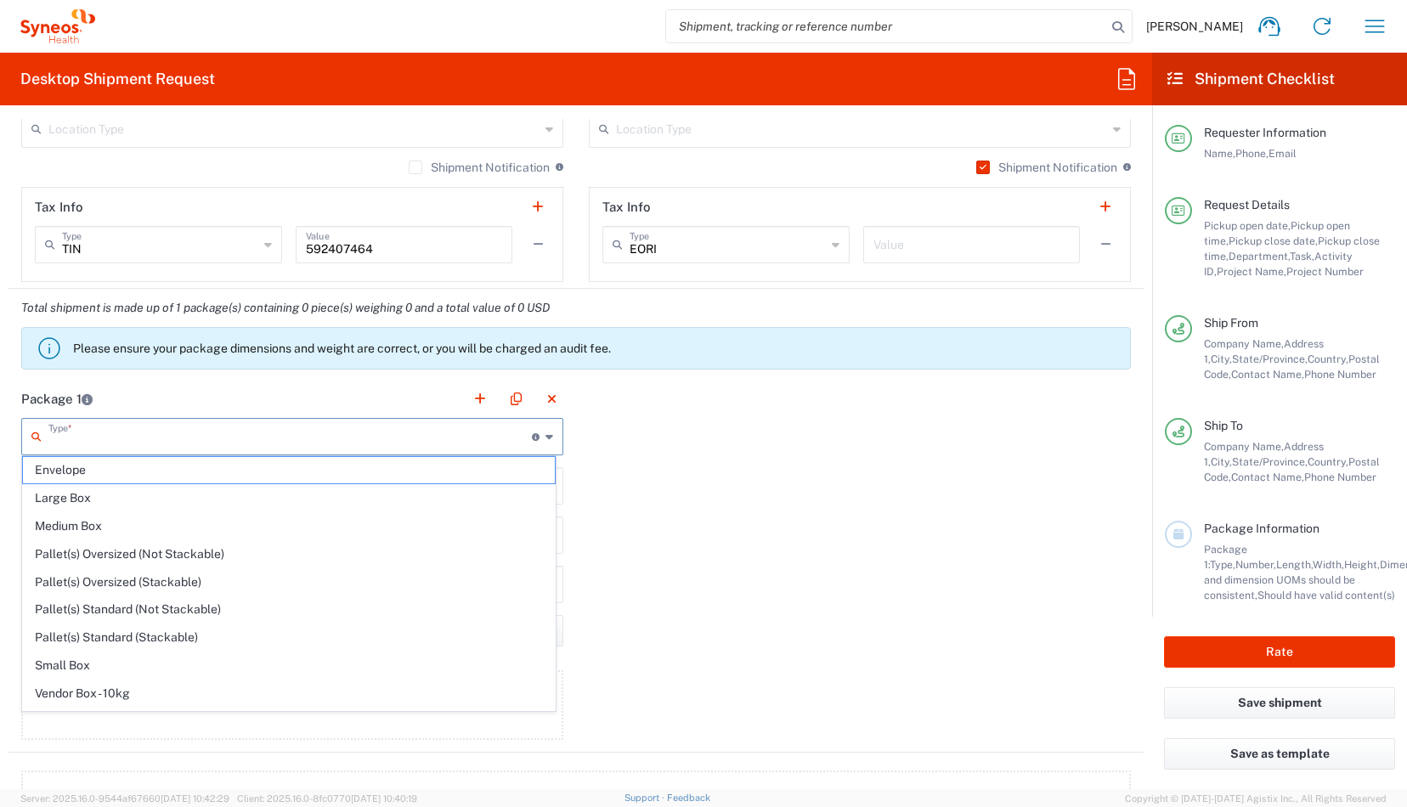
click at [500, 438] on input "text" at bounding box center [290, 436] width 484 height 30
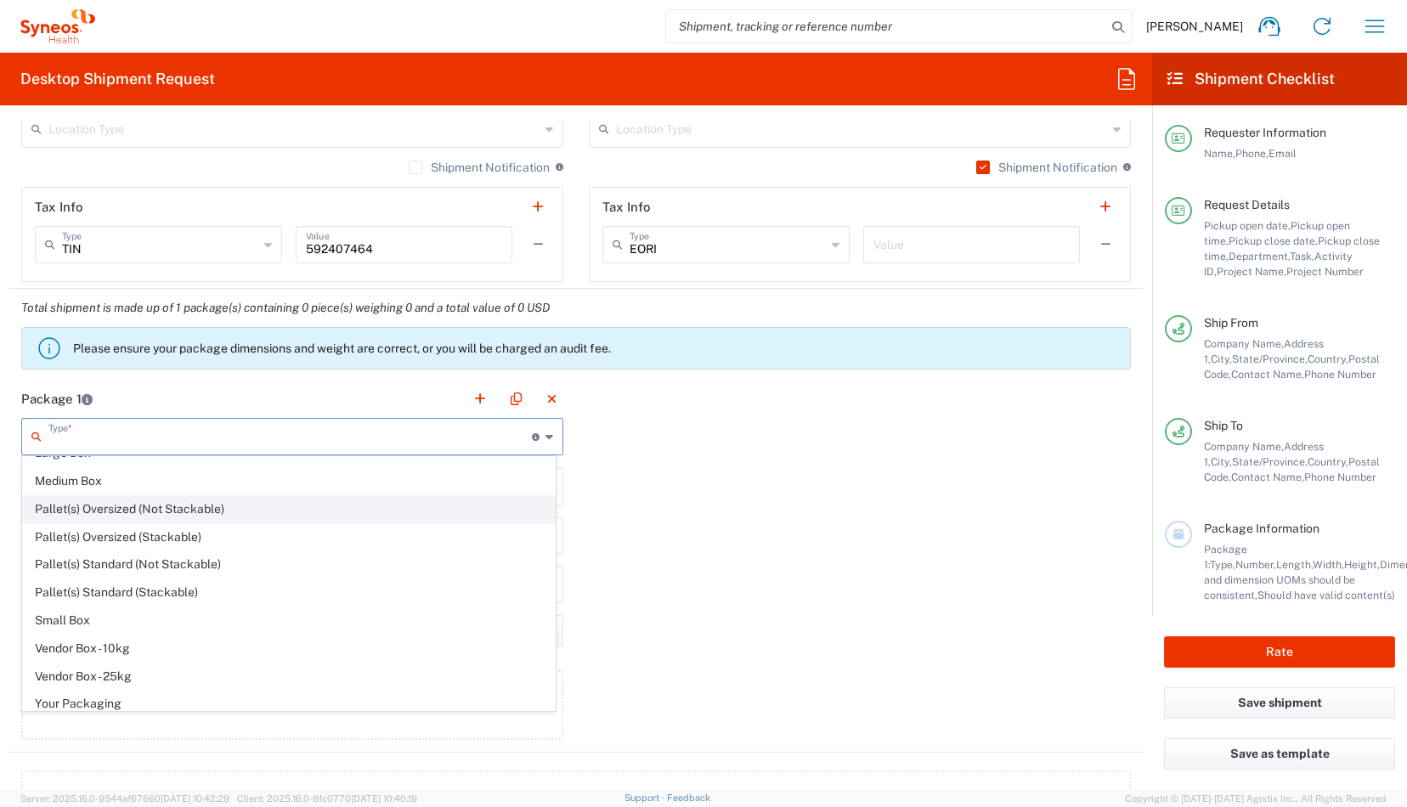
scroll to position [0, 0]
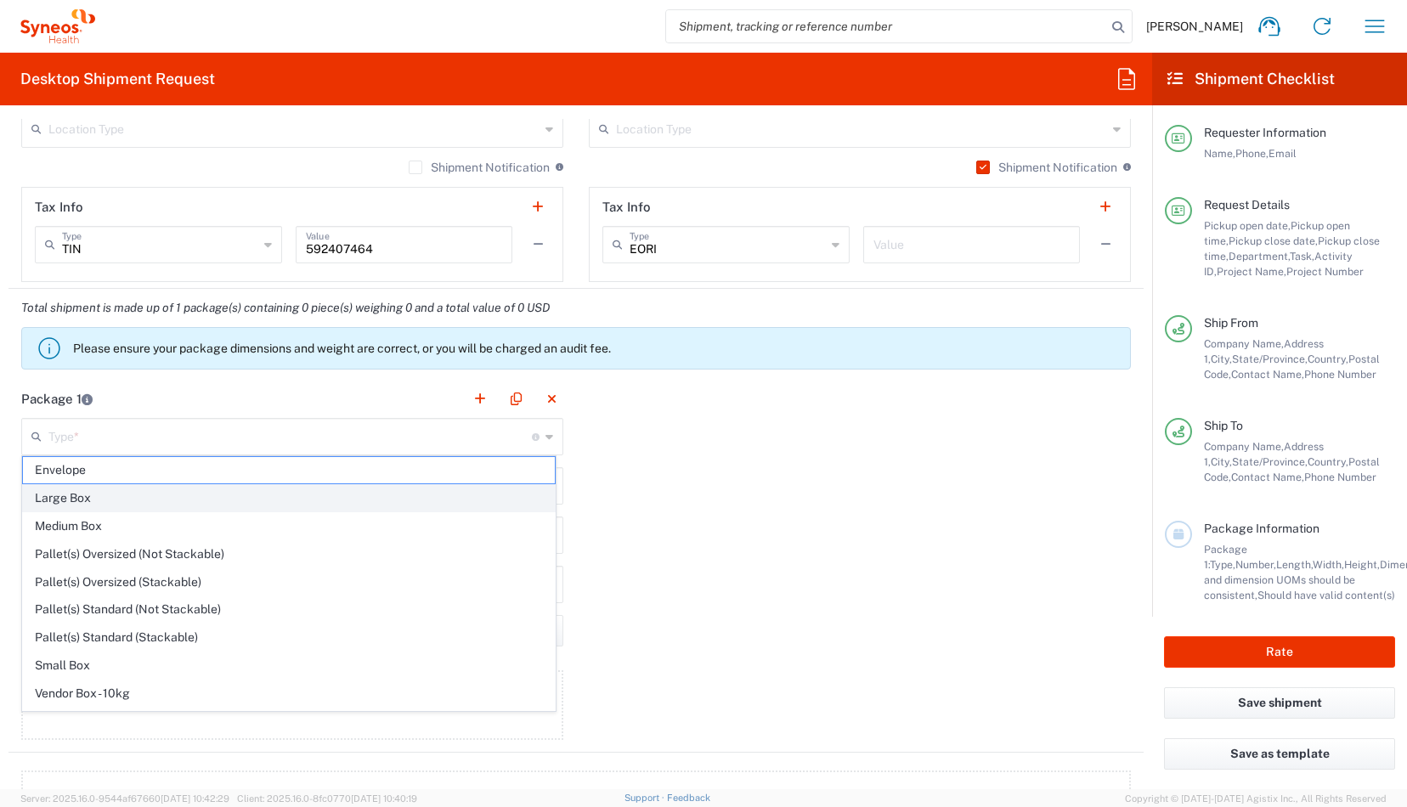
click at [275, 500] on span "Large Box" at bounding box center [289, 498] width 532 height 26
type input "Large Box"
type input "17.5"
type input "12.5"
type input "3"
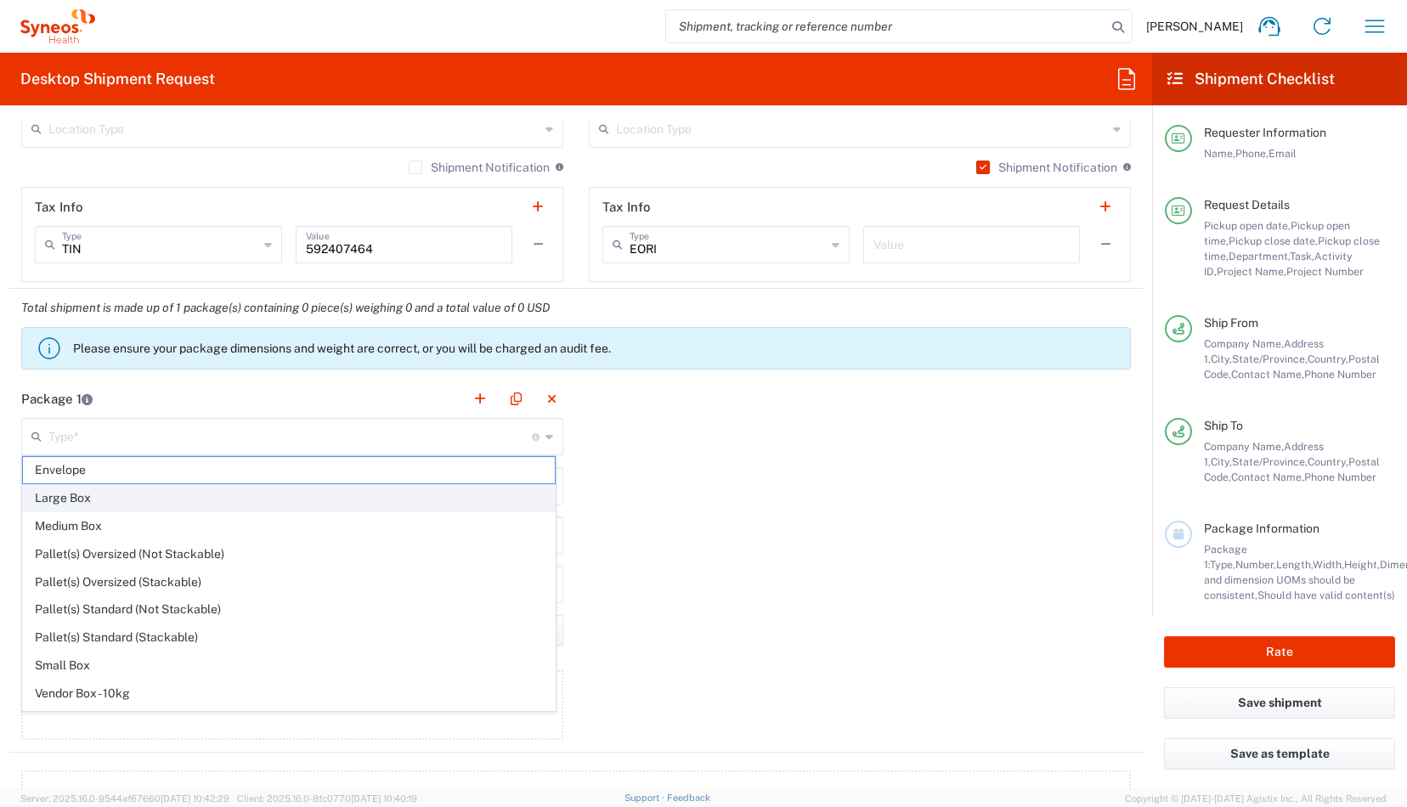
type input "in"
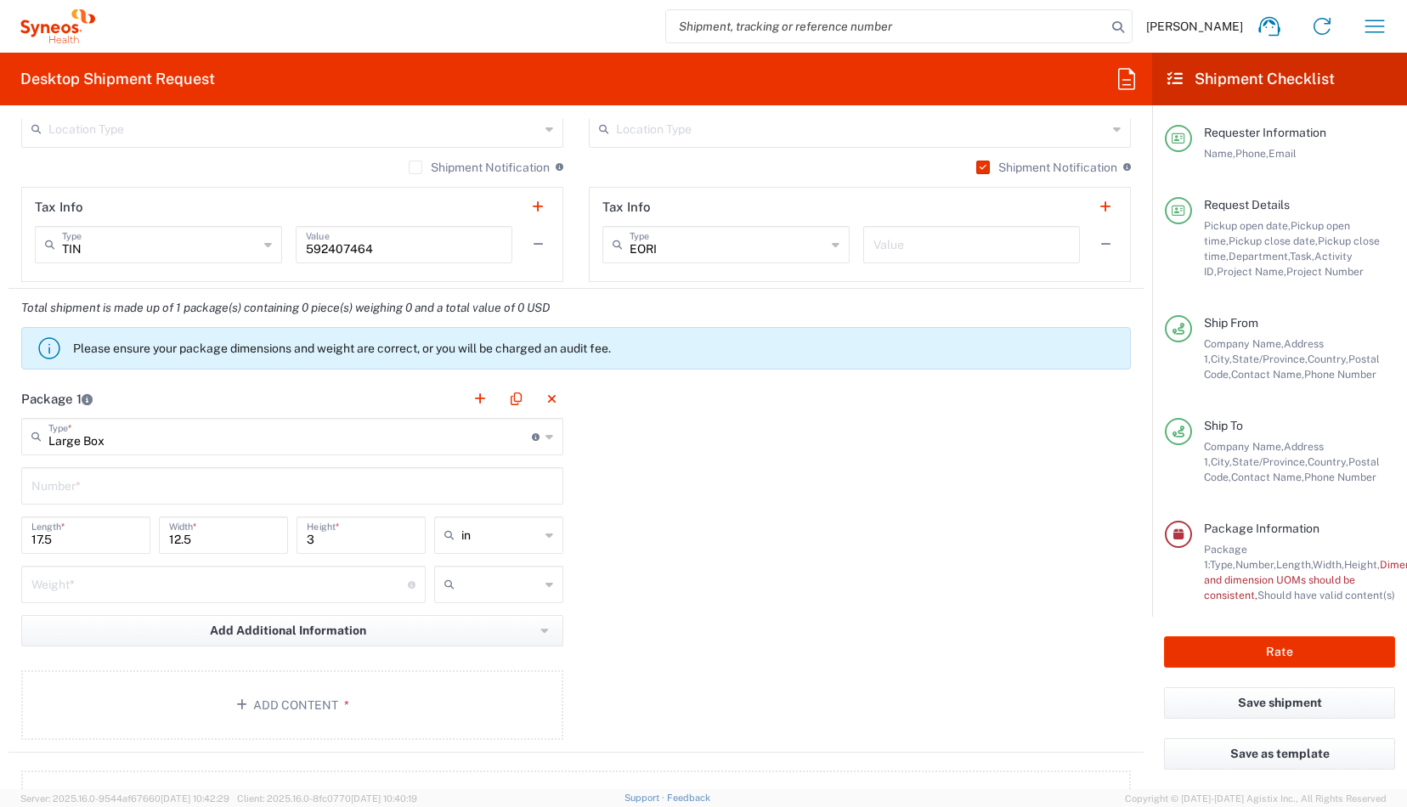
click at [225, 486] on input "text" at bounding box center [292, 485] width 522 height 30
type input "1"
click at [114, 528] on input "17.5" at bounding box center [85, 534] width 109 height 30
click at [115, 535] on input "17.5" at bounding box center [85, 534] width 109 height 30
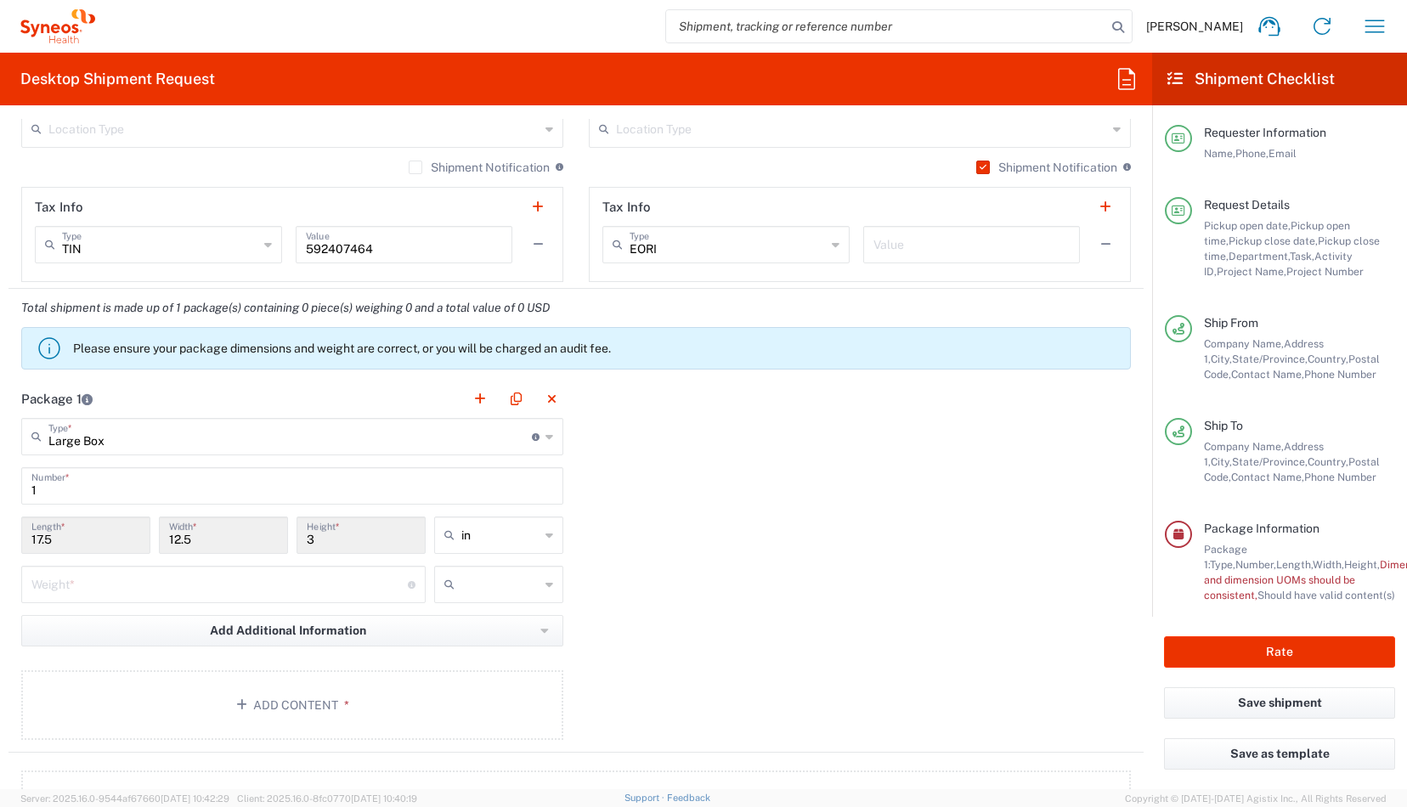
click at [115, 535] on input "17.5" at bounding box center [85, 534] width 109 height 30
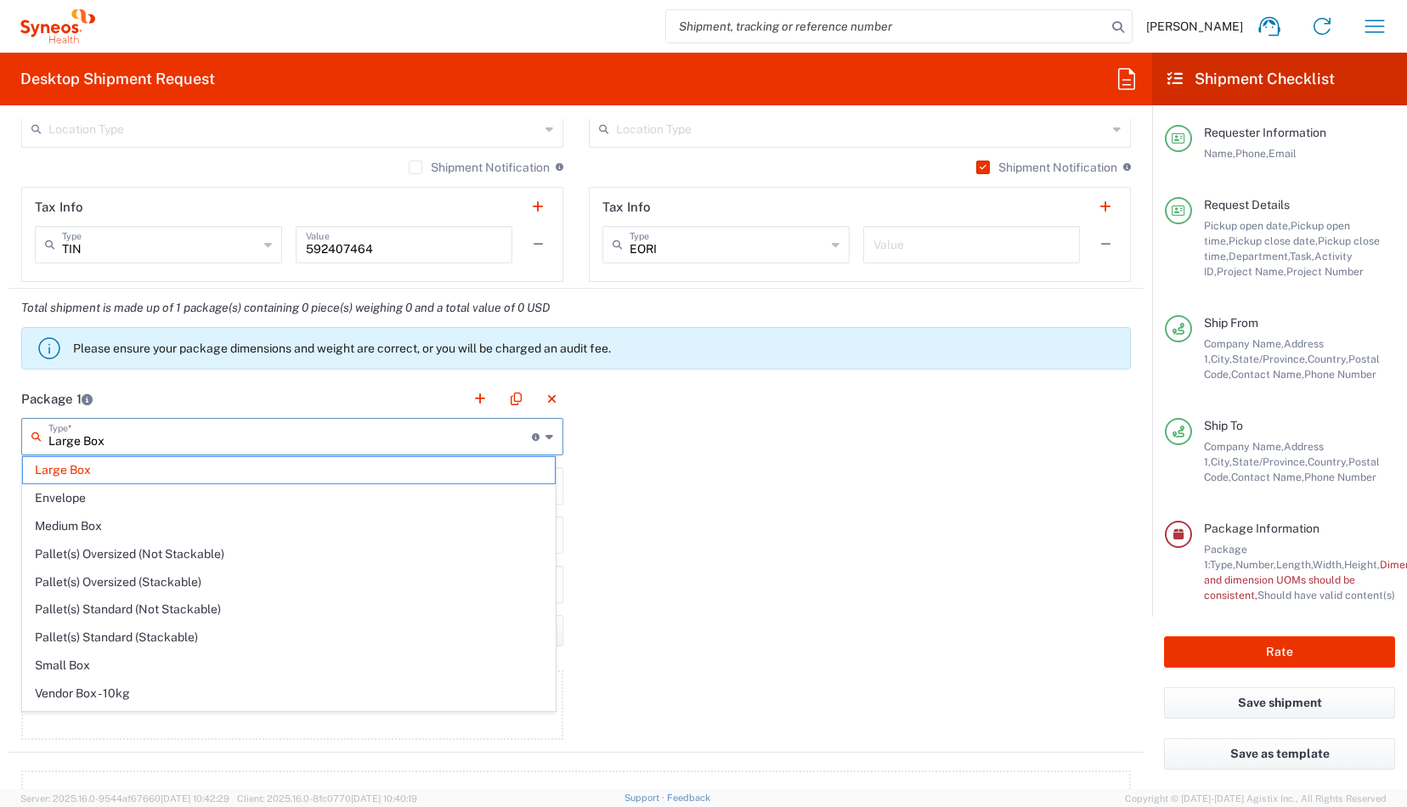
click at [468, 436] on input "Large Box" at bounding box center [290, 436] width 484 height 30
click at [355, 523] on span "Medium Box" at bounding box center [289, 526] width 532 height 26
type input "Medium Box"
type input "13"
type input "11.5"
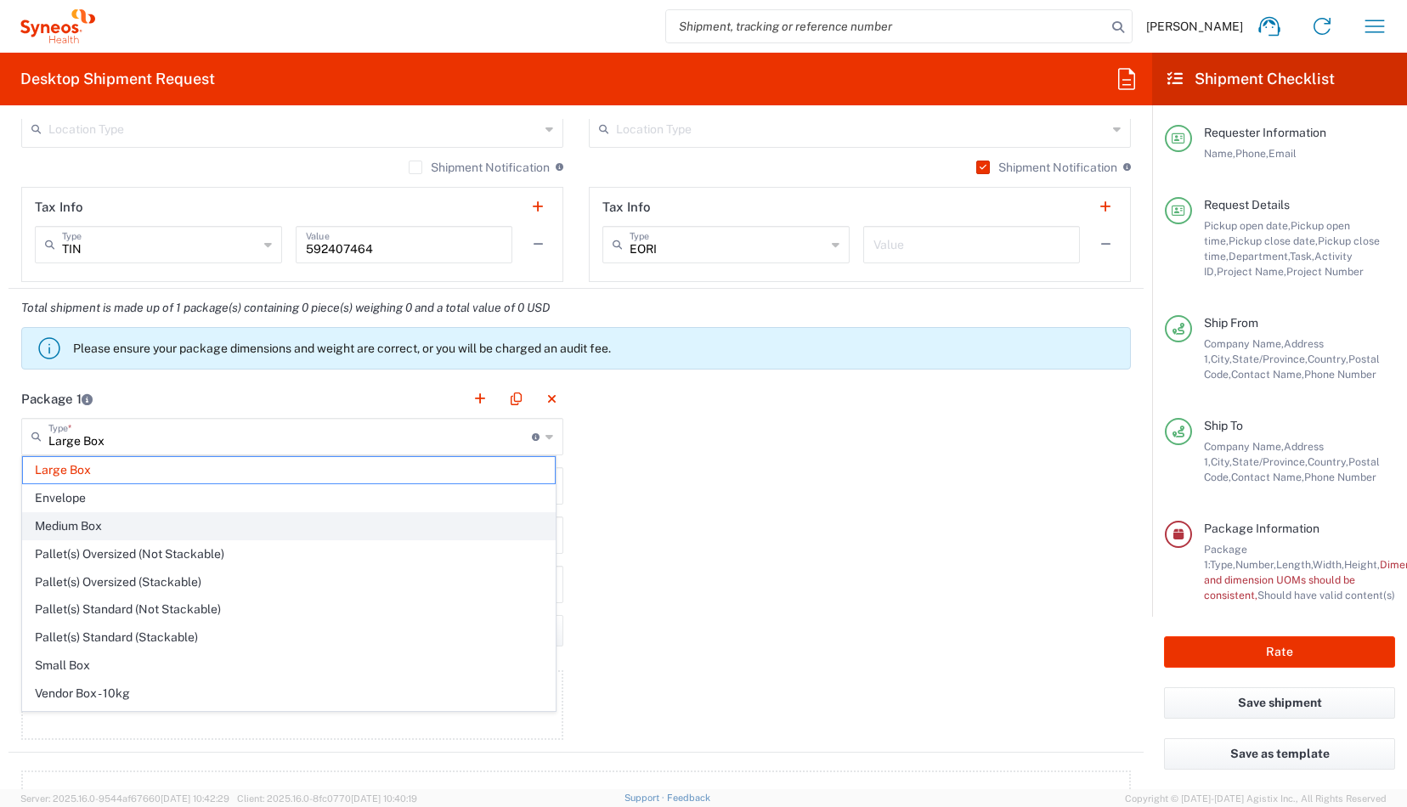
type input "2.5"
click at [454, 443] on input "Medium Box" at bounding box center [290, 436] width 484 height 30
click at [294, 517] on span "Large Box" at bounding box center [289, 526] width 532 height 26
type input "Large Box"
type input "17.5"
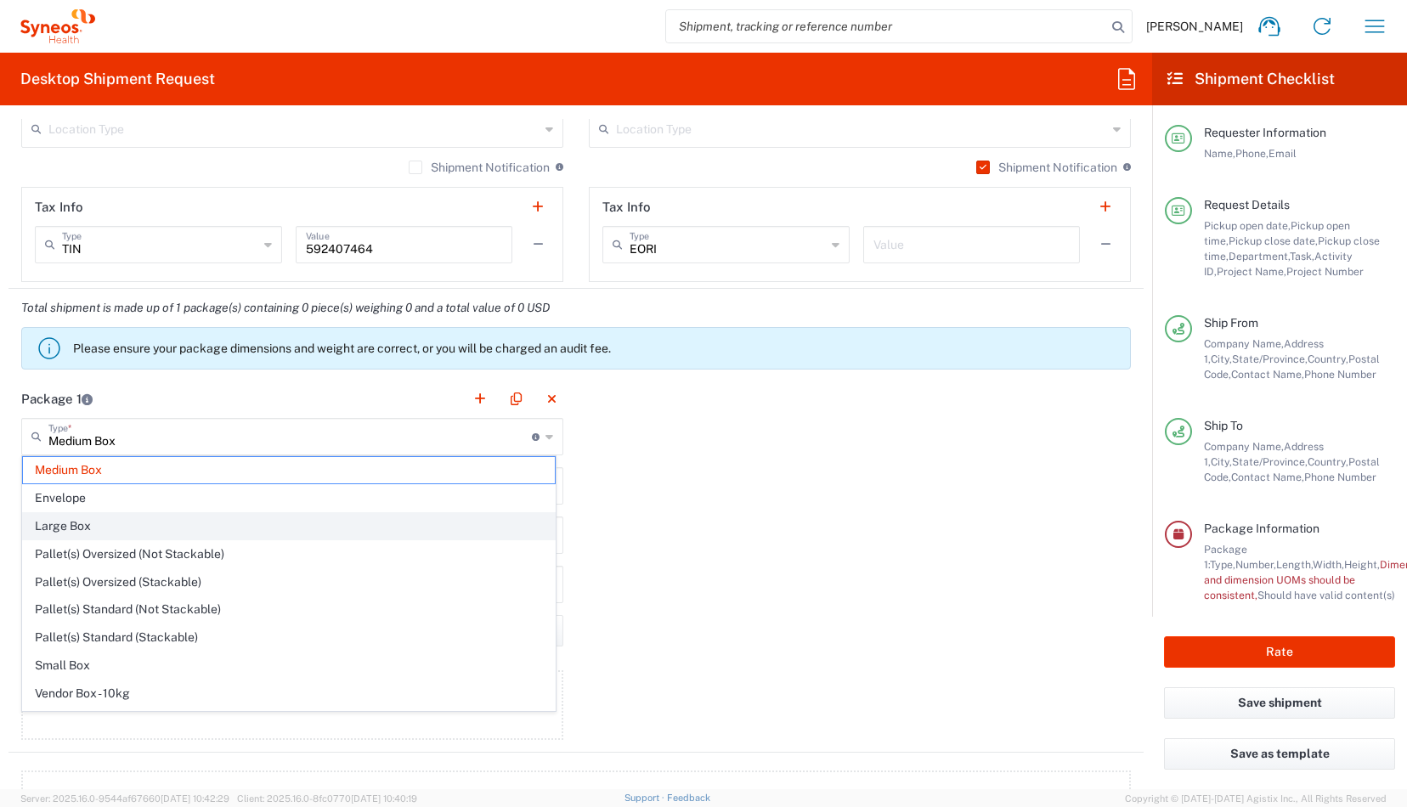
type input "12.5"
type input "3"
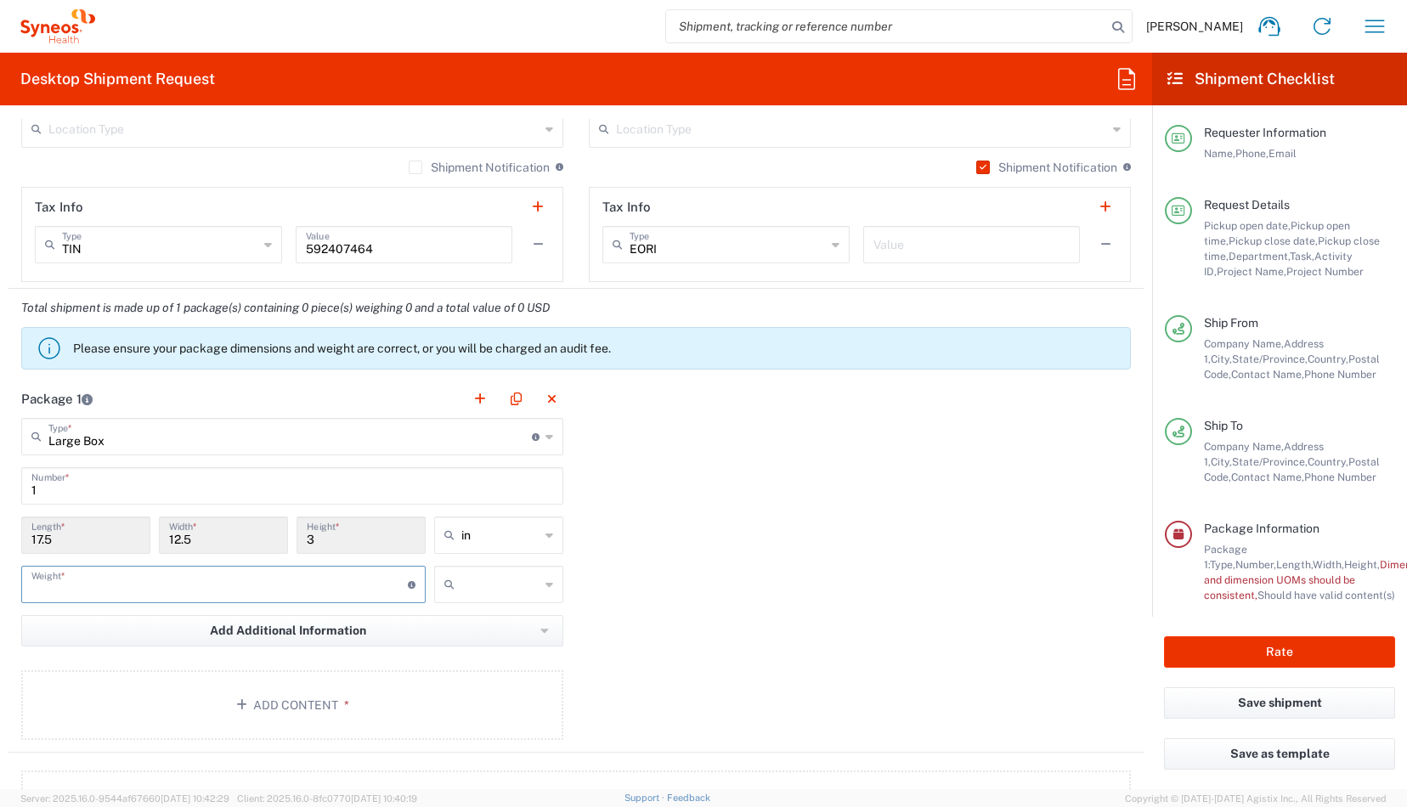
click at [342, 574] on input "number" at bounding box center [219, 584] width 376 height 30
type input "1"
click at [478, 582] on input "text" at bounding box center [500, 584] width 78 height 27
click at [484, 644] on span "lbs" at bounding box center [493, 646] width 124 height 26
type input "lbs"
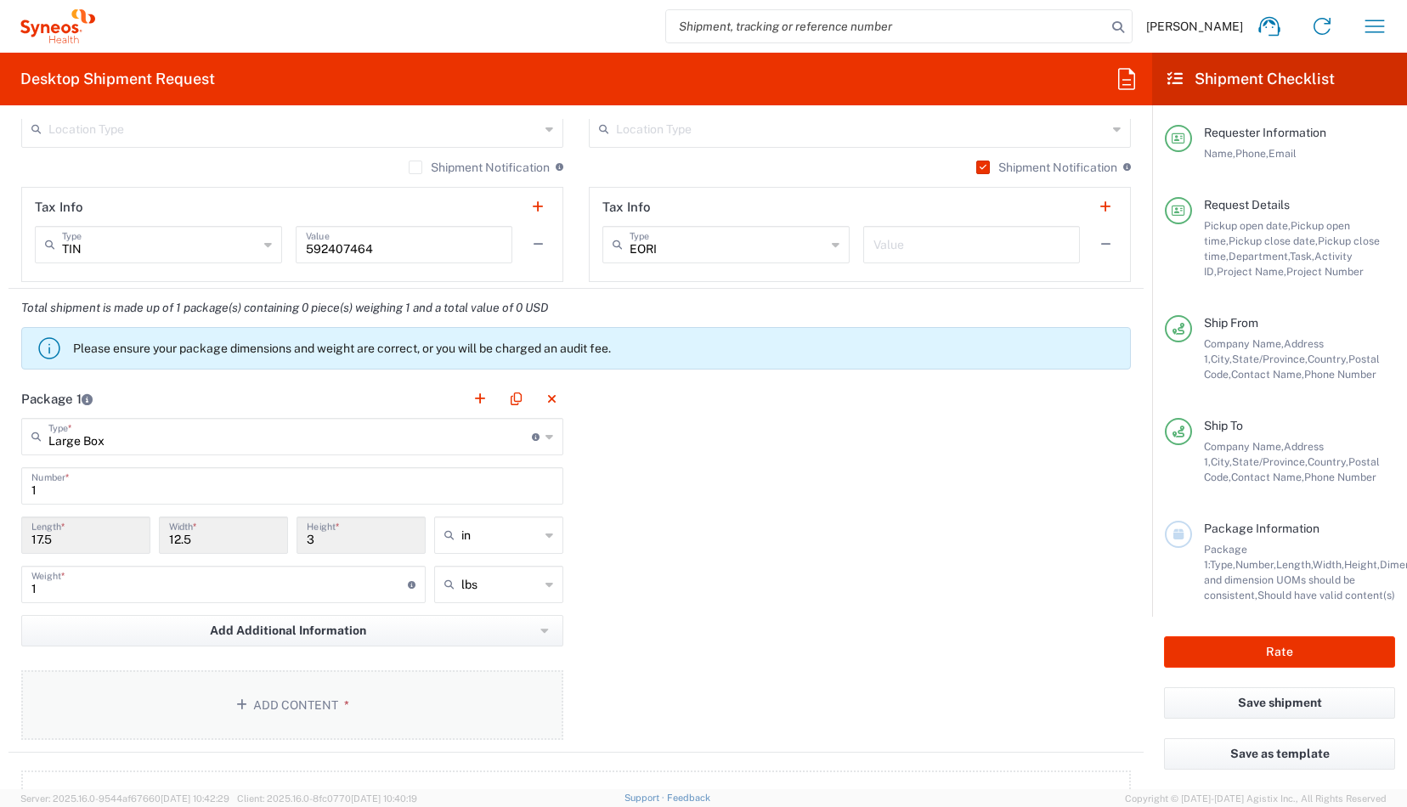
click at [456, 682] on button "Add Content *" at bounding box center [292, 706] width 542 height 70
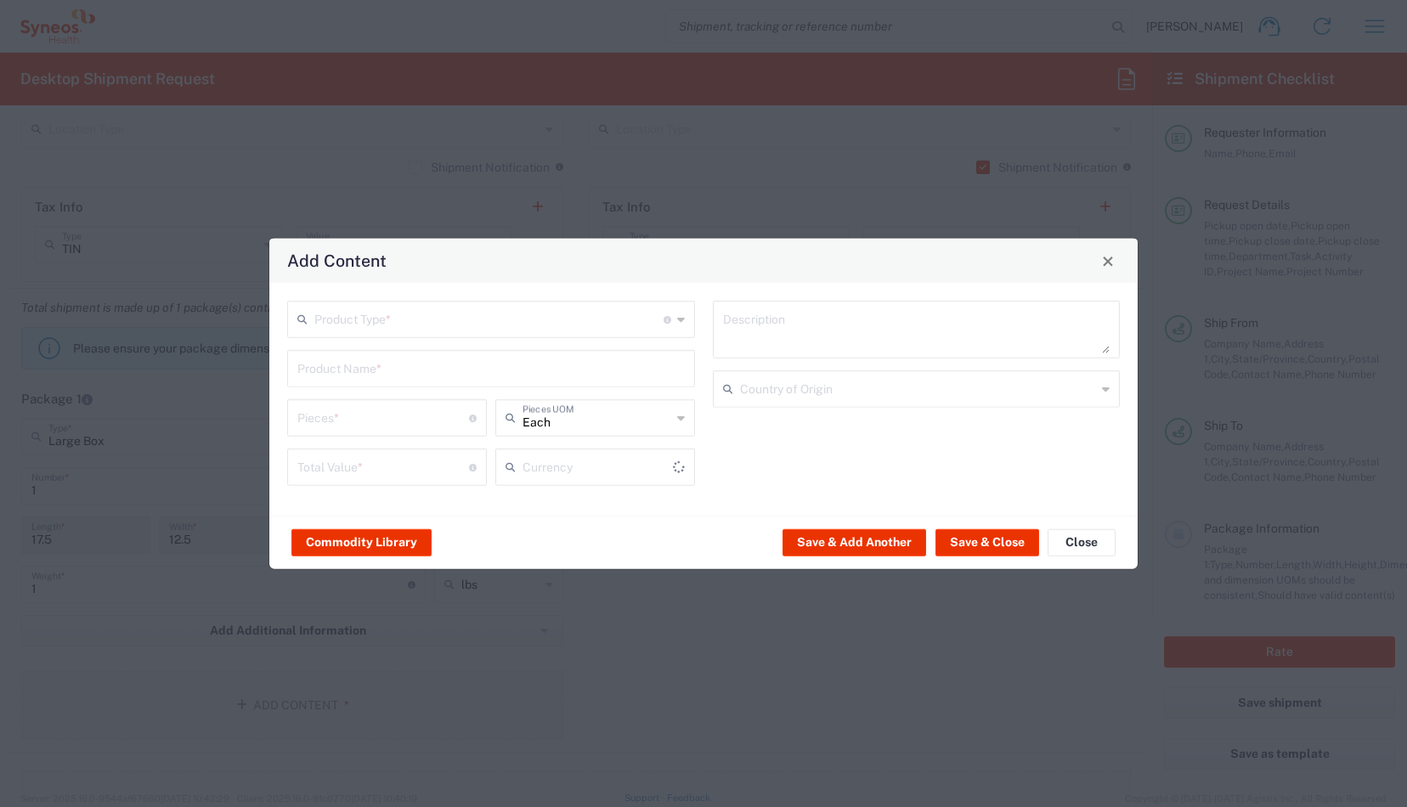
type input "US Dollar"
click at [541, 328] on input "text" at bounding box center [488, 318] width 349 height 30
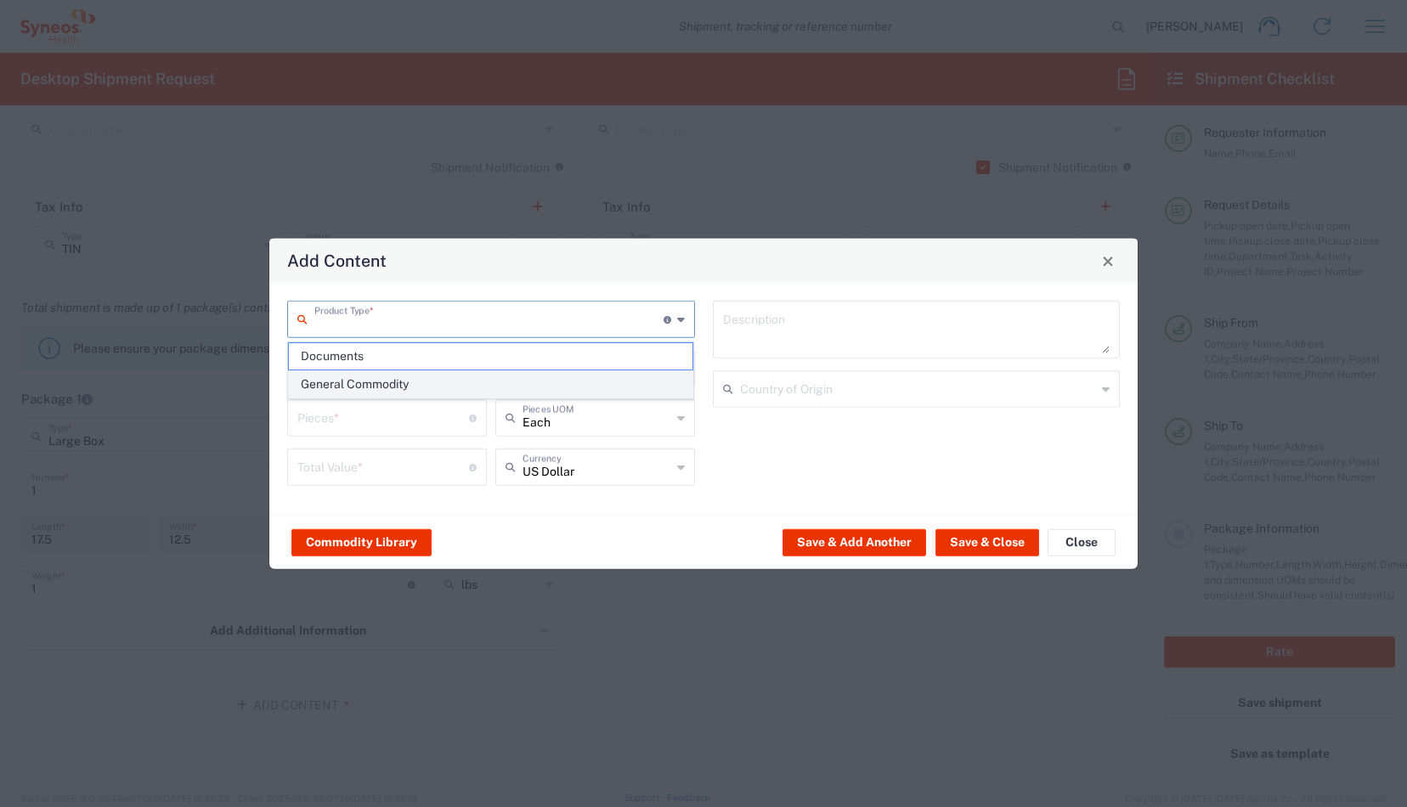
click at [495, 387] on span "General Commodity" at bounding box center [491, 384] width 405 height 26
type input "General Commodity"
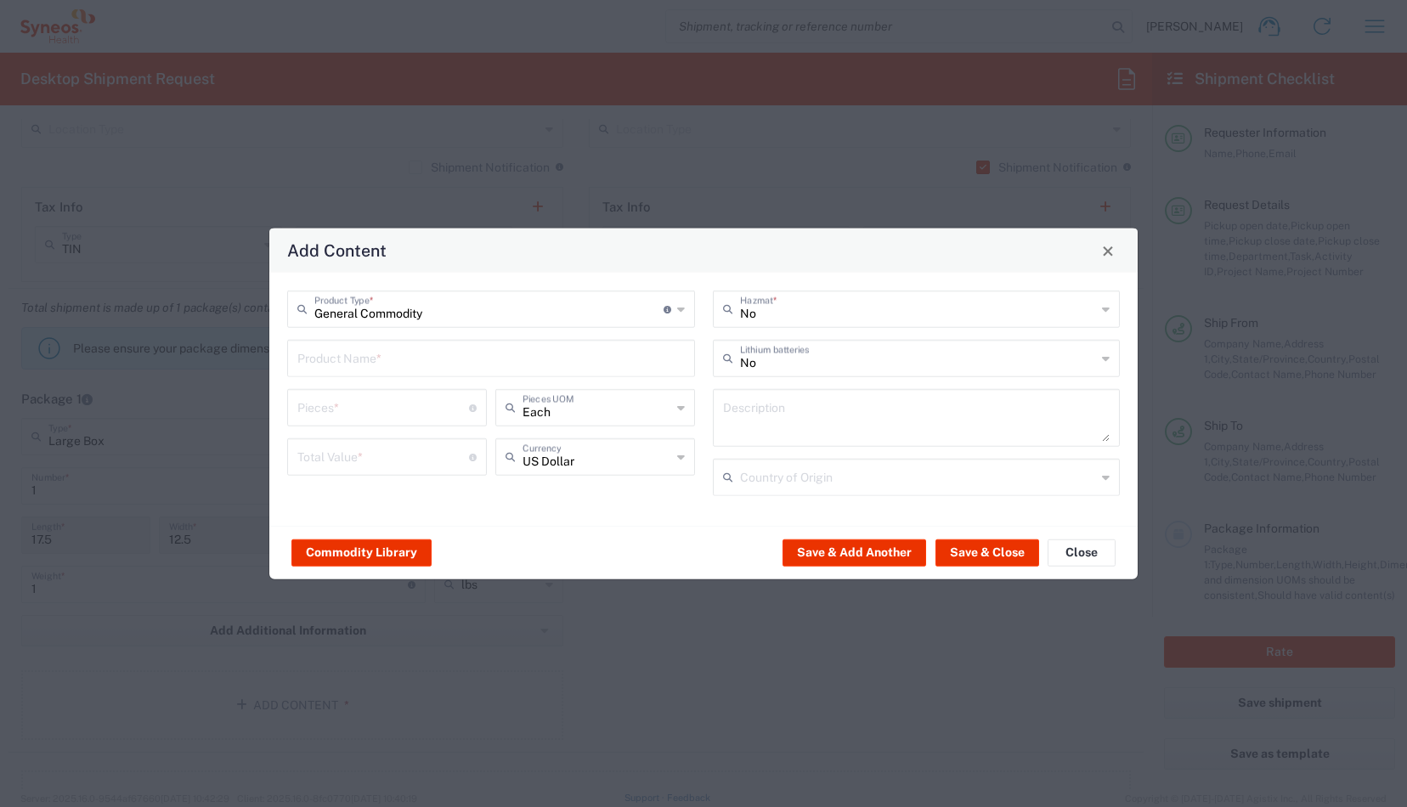
click at [441, 359] on input "text" at bounding box center [491, 357] width 388 height 30
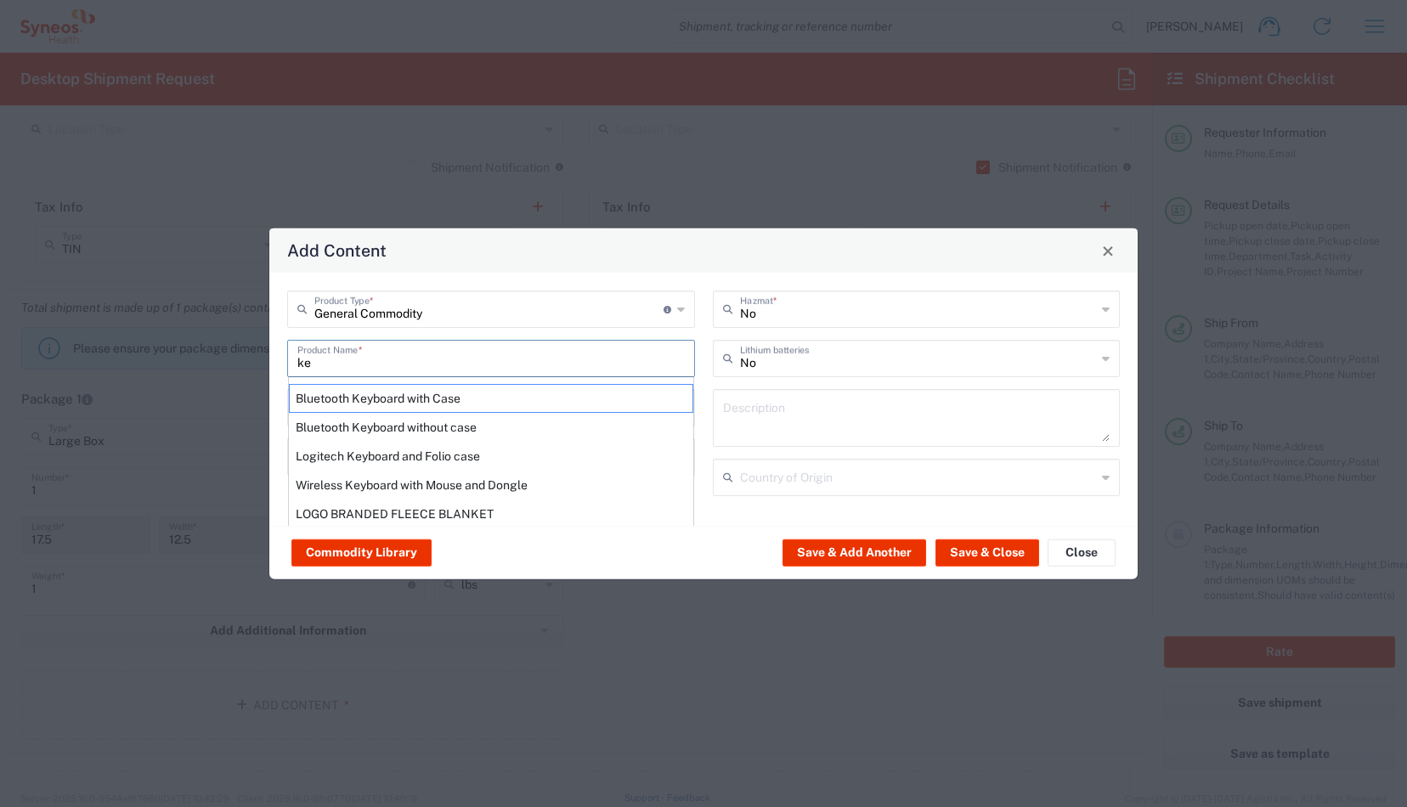
type input "k"
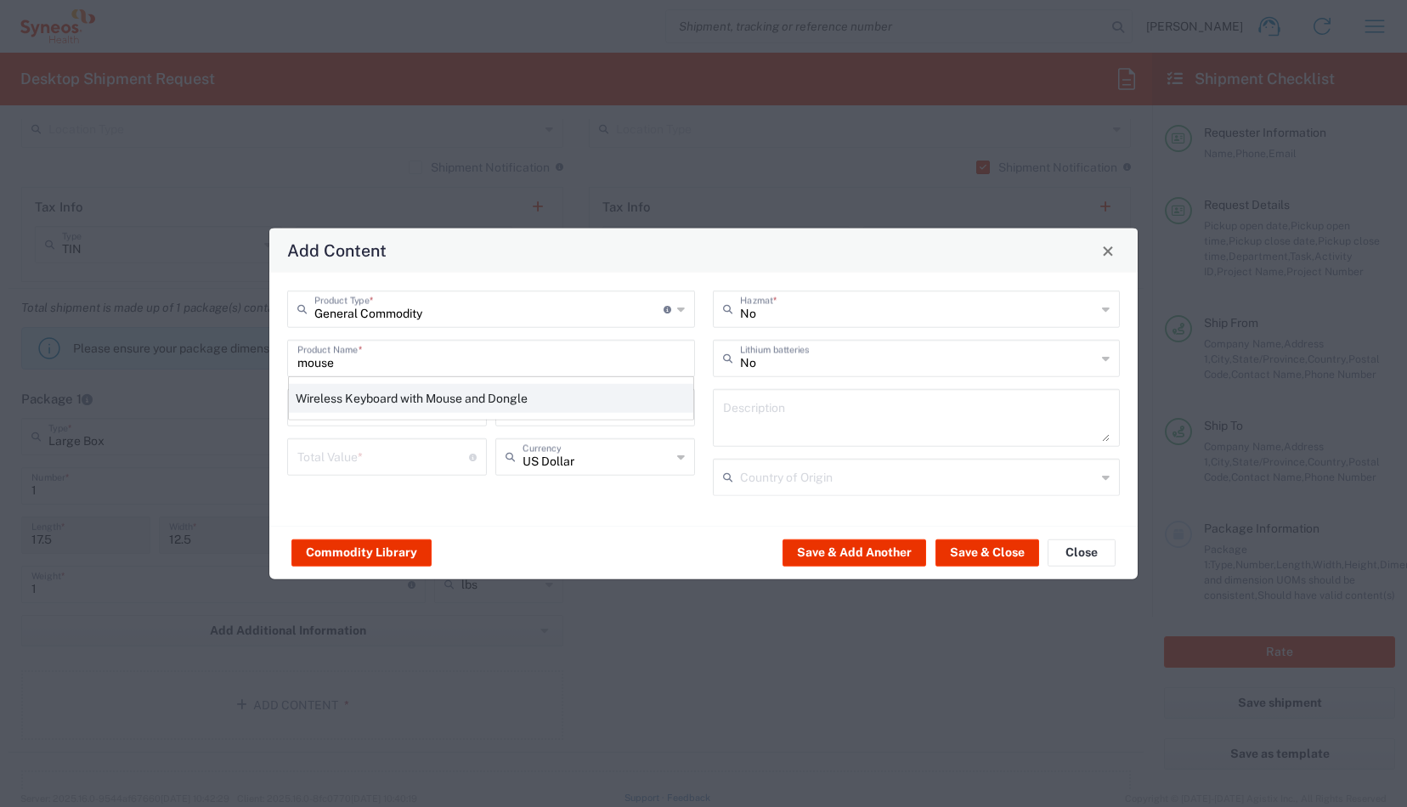
click at [430, 394] on div "Wireless Keyboard with Mouse and Dongle" at bounding box center [491, 398] width 405 height 29
type input "Wireless Keyboard with Mouse and Dongle"
type input "1"
type textarea "Wireless Keyboard with Mouse and Dongle"
type input "[GEOGRAPHIC_DATA]"
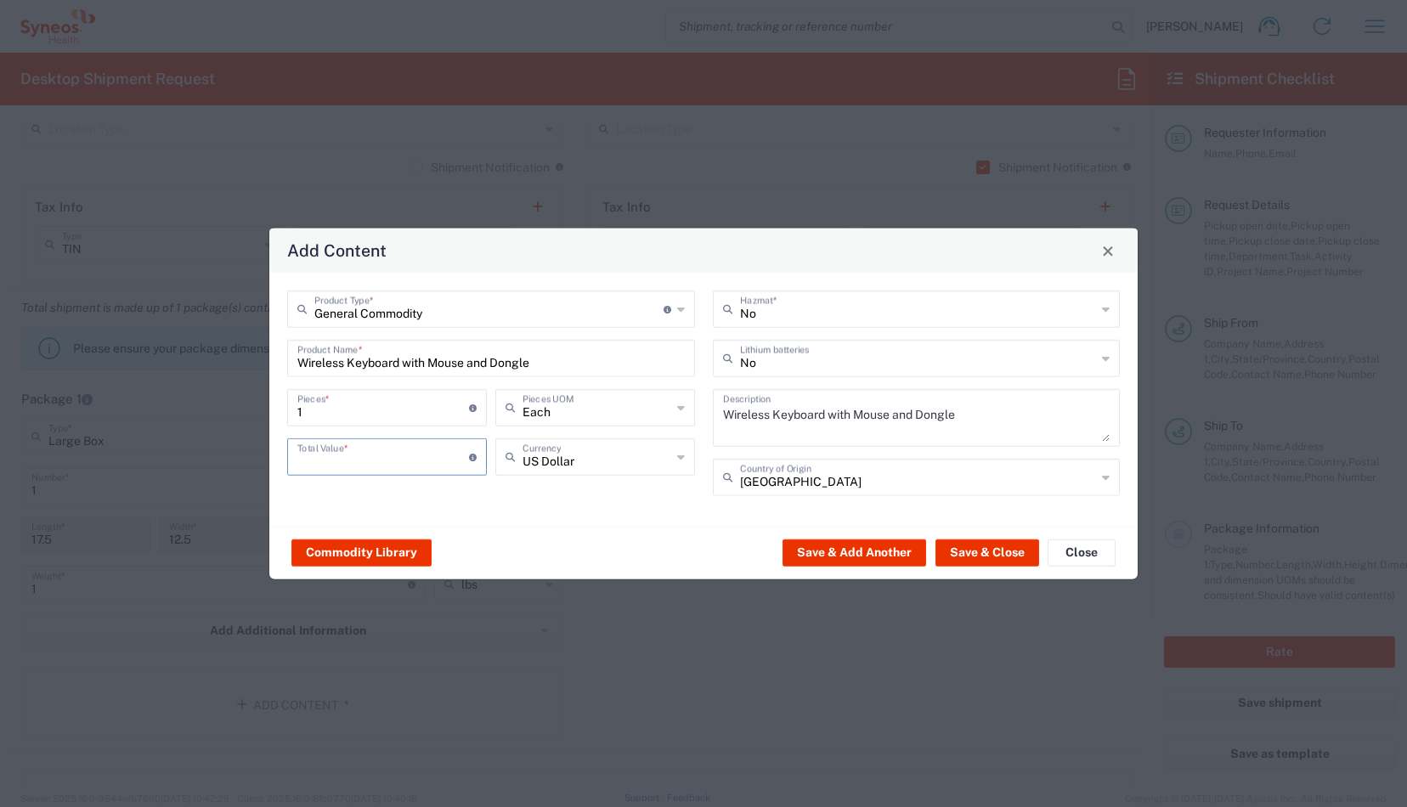
click at [409, 458] on input "number" at bounding box center [383, 456] width 172 height 30
type input "1"
type input "65"
click at [984, 554] on button "Save & Close" at bounding box center [988, 552] width 104 height 27
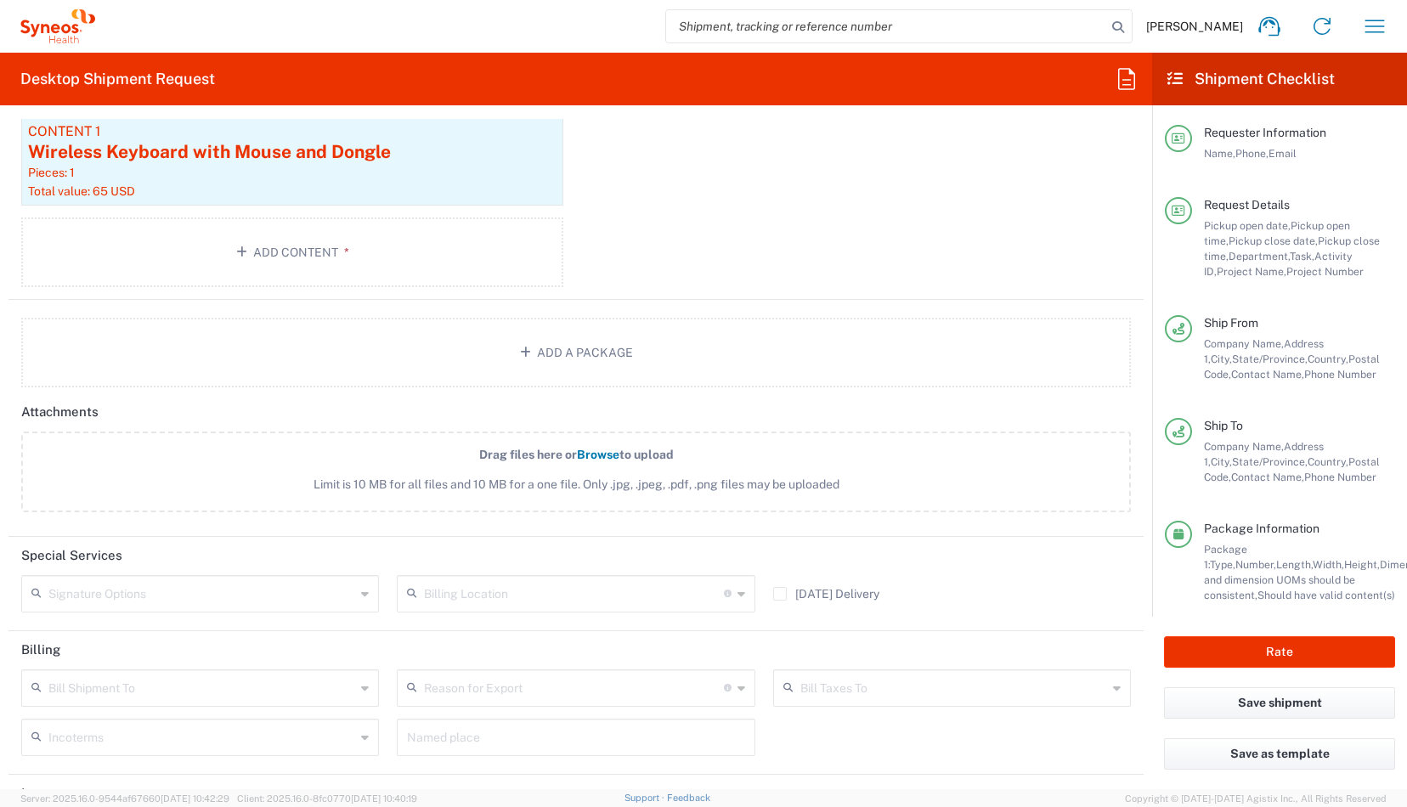
scroll to position [1995, 0]
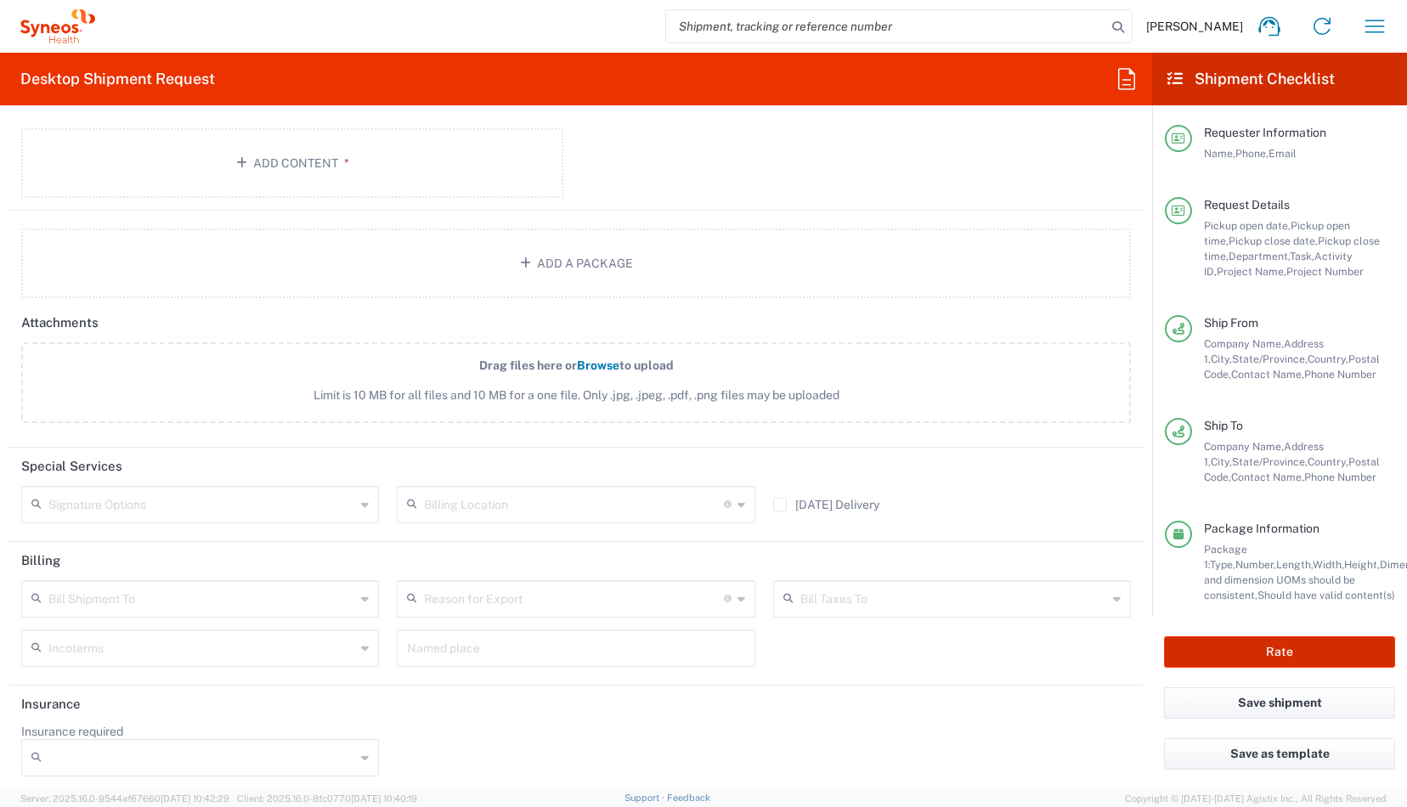
click at [1229, 654] on button "Rate" at bounding box center [1279, 652] width 231 height 31
type input "4510 DEPARTMENTAL EXPENSE"
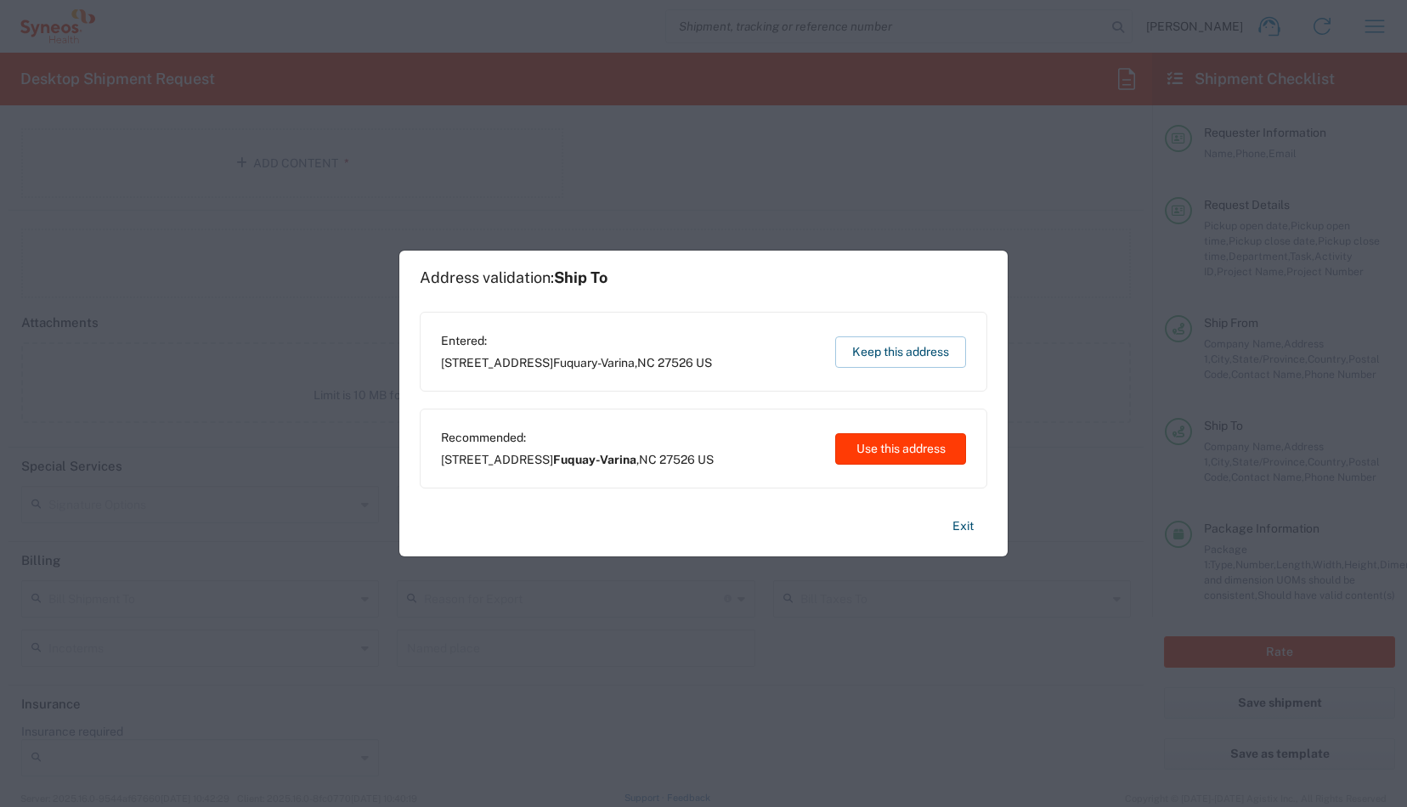
click at [874, 445] on button "Use this address" at bounding box center [900, 448] width 131 height 31
type input "Fuquay-Varina"
type input "[US_STATE]"
type input "[GEOGRAPHIC_DATA]"
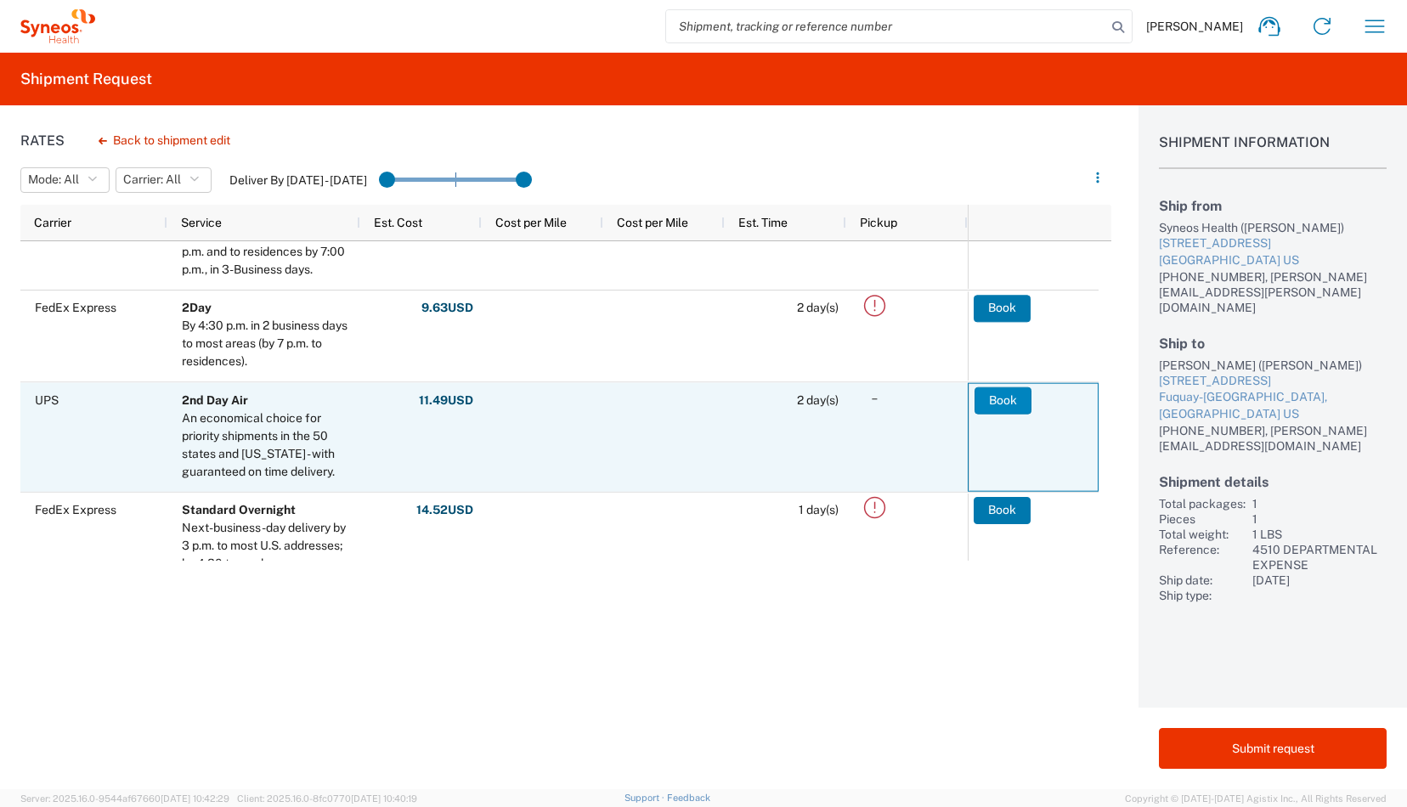
click at [1010, 399] on button "Book" at bounding box center [1003, 400] width 57 height 27
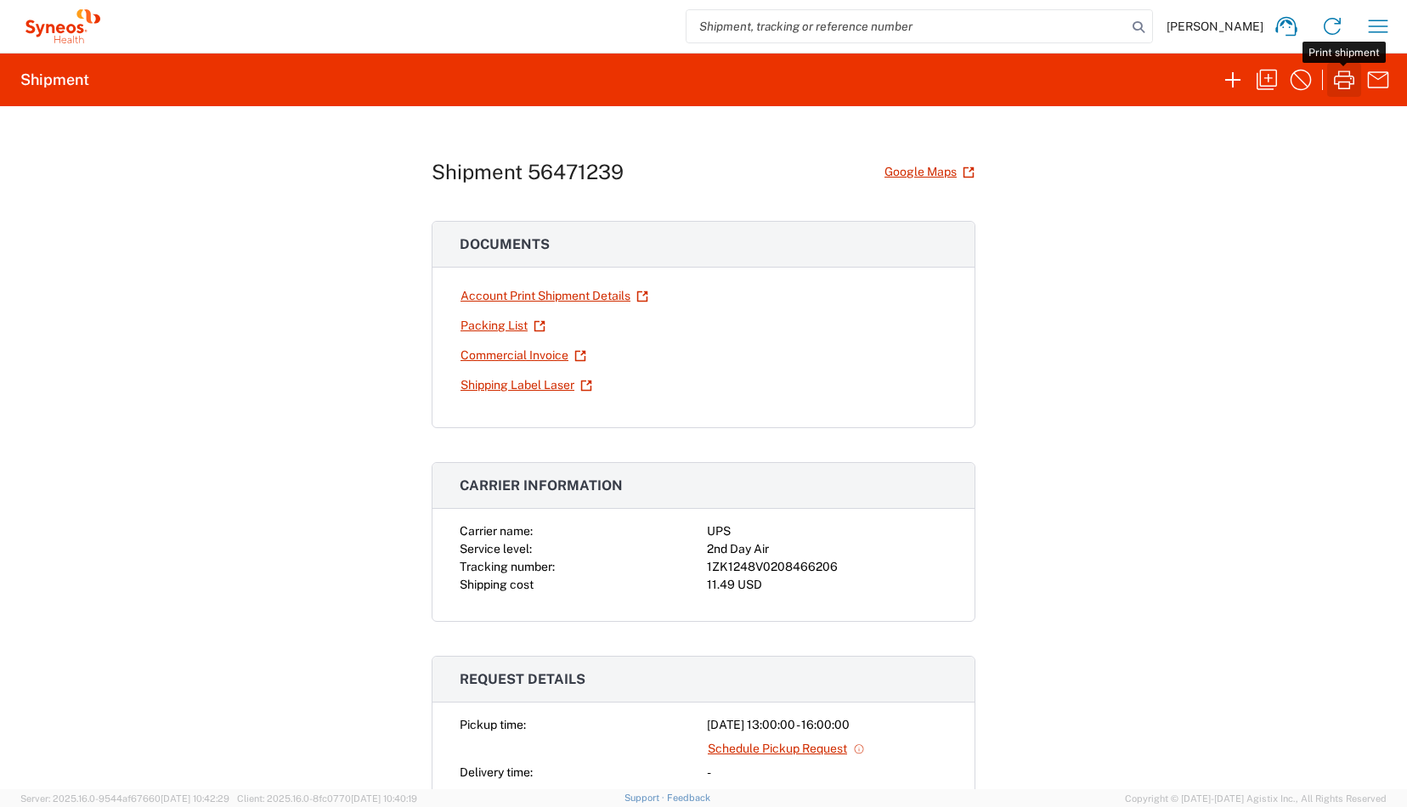
click at [1339, 87] on icon "button" at bounding box center [1344, 80] width 20 height 19
